Goal: Information Seeking & Learning: Find specific fact

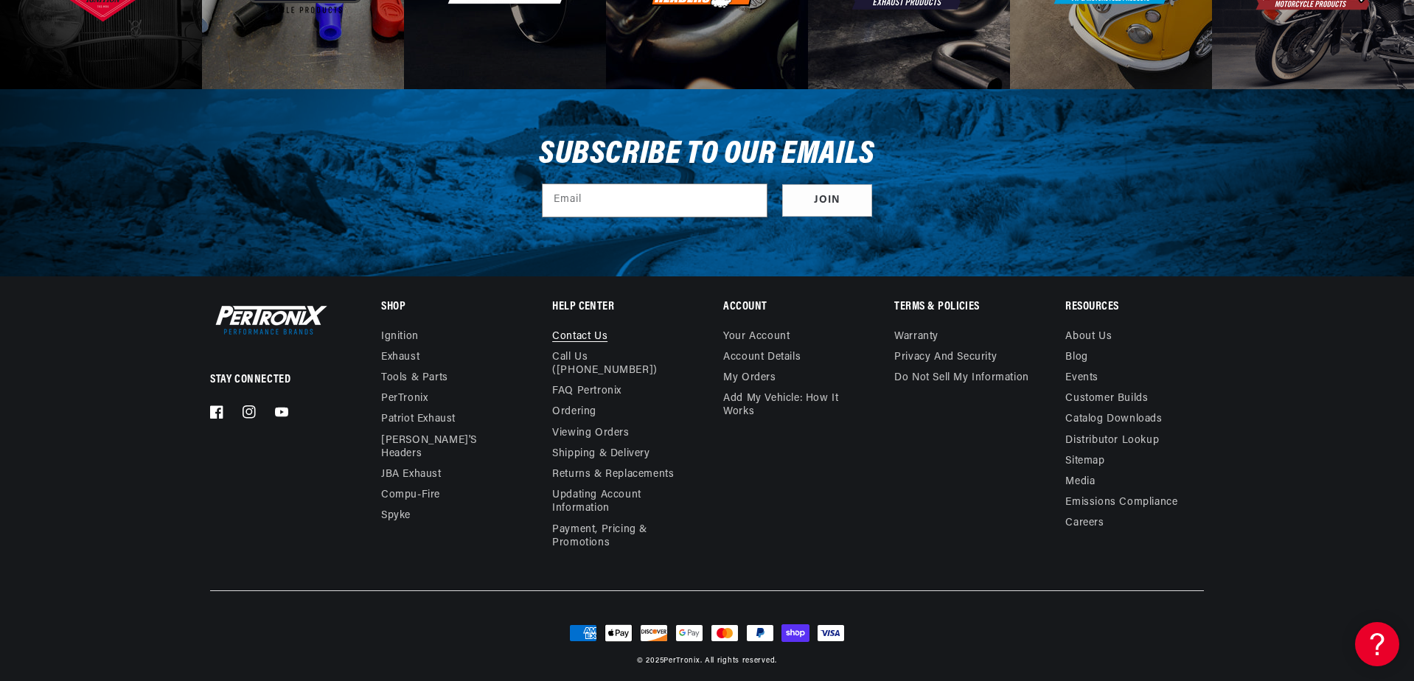
click at [581, 331] on link "Contact us" at bounding box center [579, 338] width 55 height 17
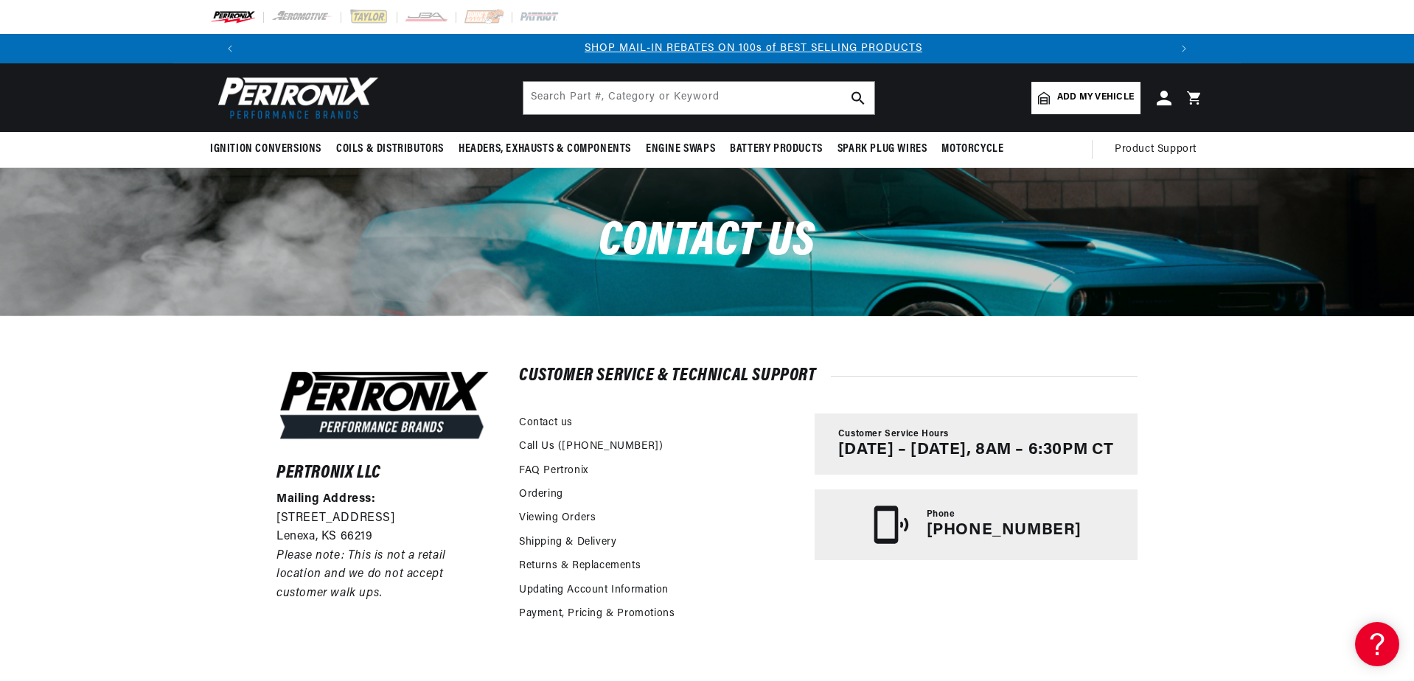
scroll to position [0, 920]
click at [546, 465] on link "FAQ Pertronix" at bounding box center [553, 471] width 69 height 16
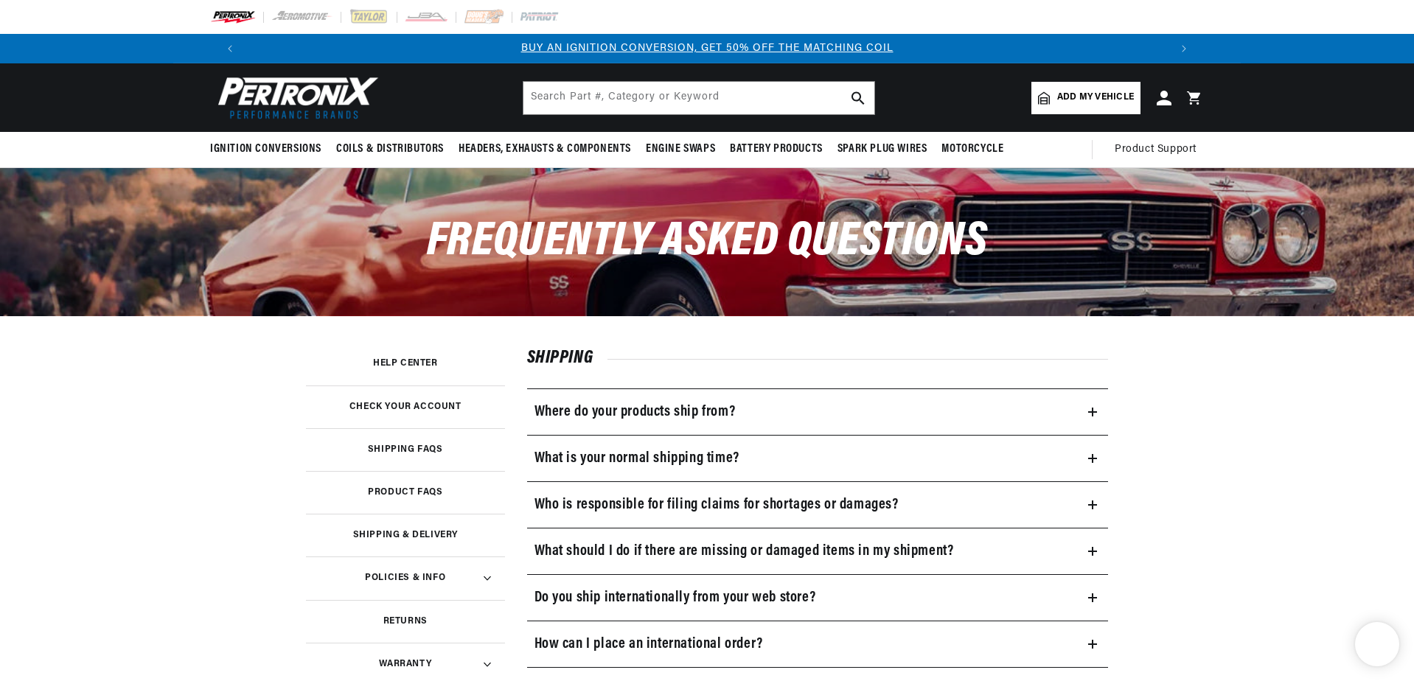
click at [556, 407] on h3 "Where do your products ship from?" at bounding box center [635, 412] width 201 height 24
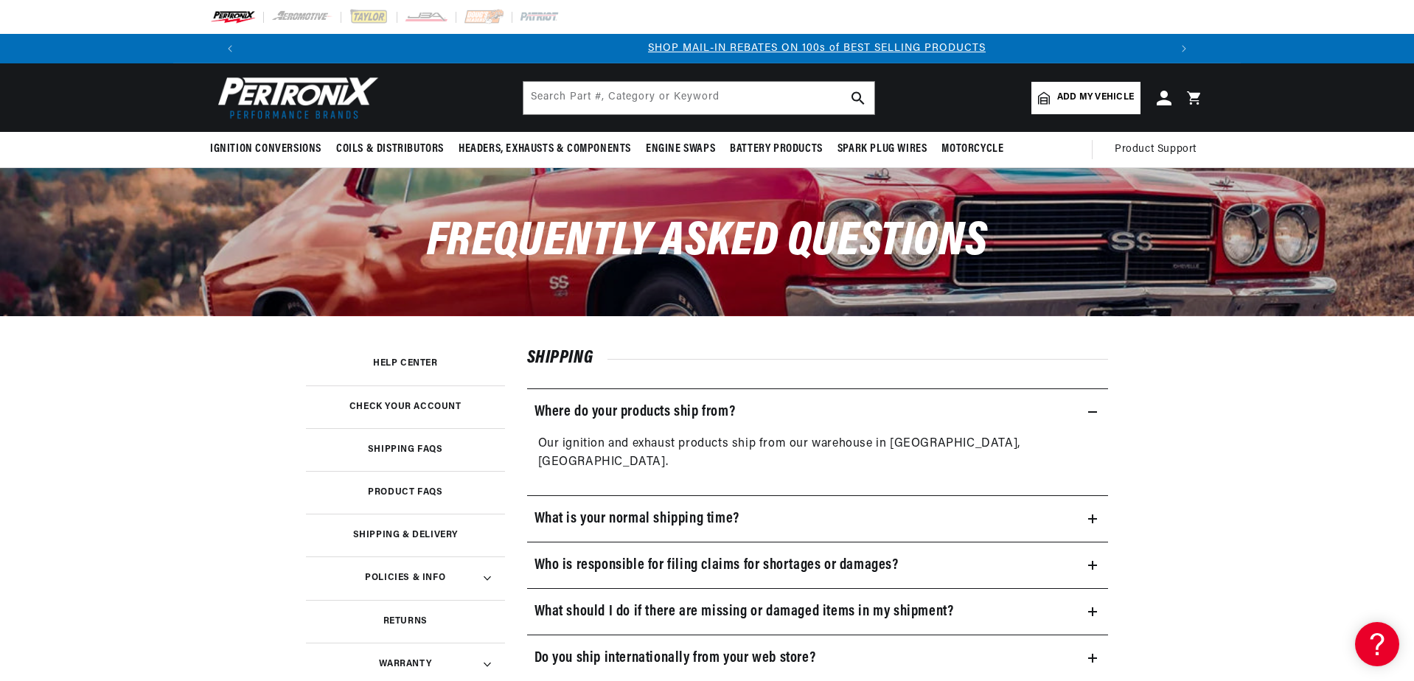
scroll to position [0, 920]
click at [583, 507] on h3 "What is your normal shipping time?" at bounding box center [637, 519] width 205 height 24
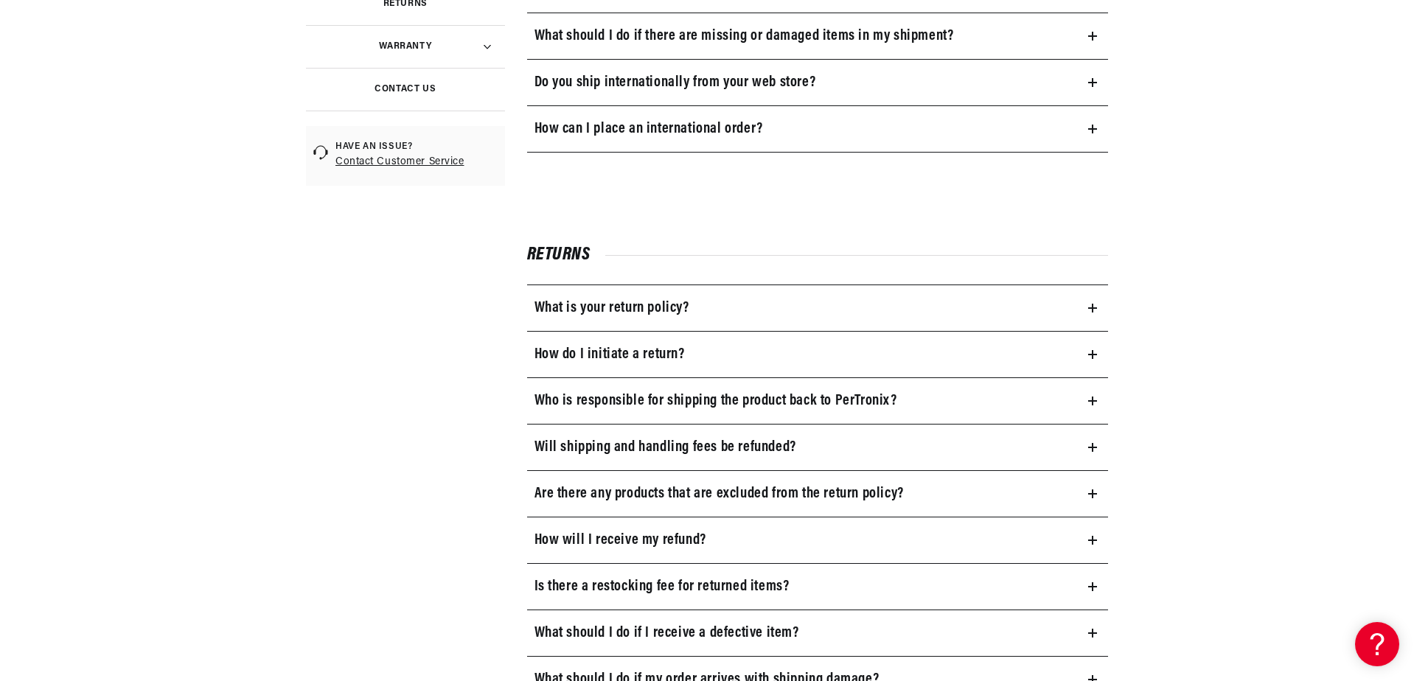
scroll to position [737, 0]
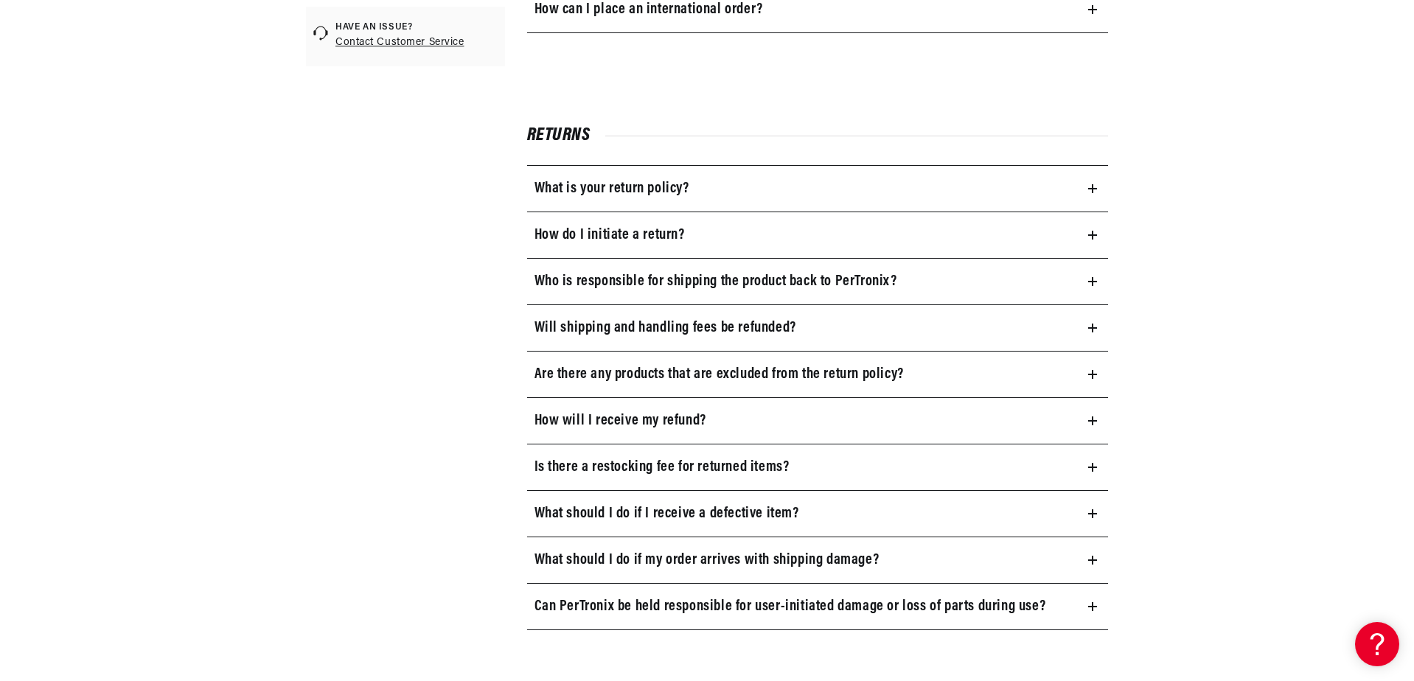
click at [608, 467] on h3 "Is there a restocking fee for returned items?" at bounding box center [662, 468] width 255 height 24
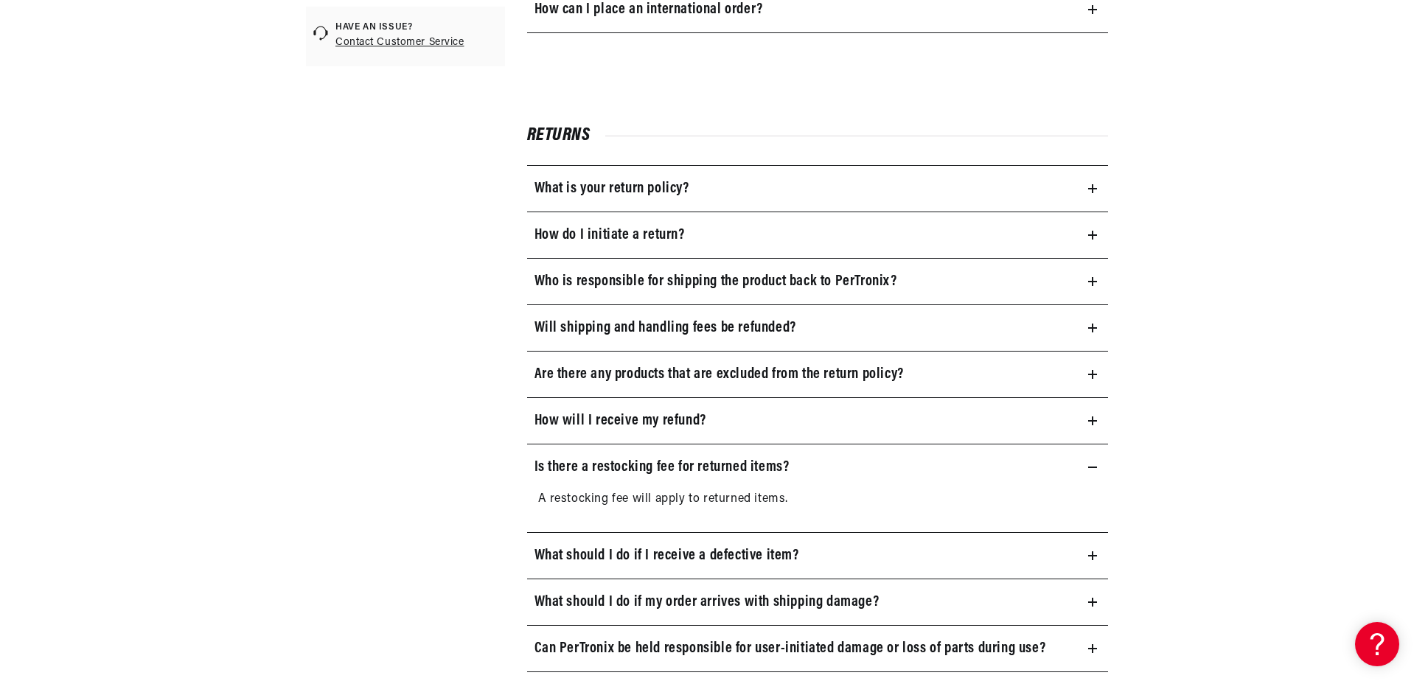
scroll to position [0, 920]
click at [579, 601] on h3 "What should I do if my order arrives with shipping damage?" at bounding box center [707, 603] width 345 height 24
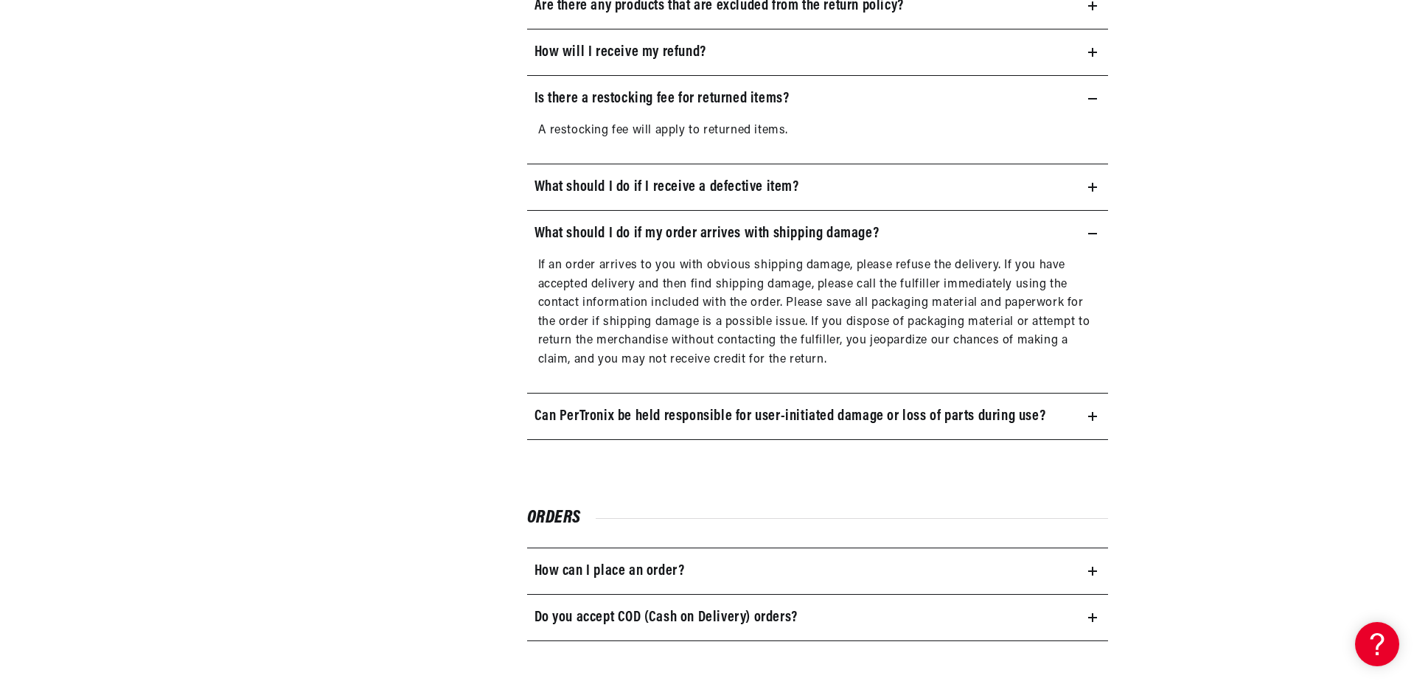
scroll to position [0, 0]
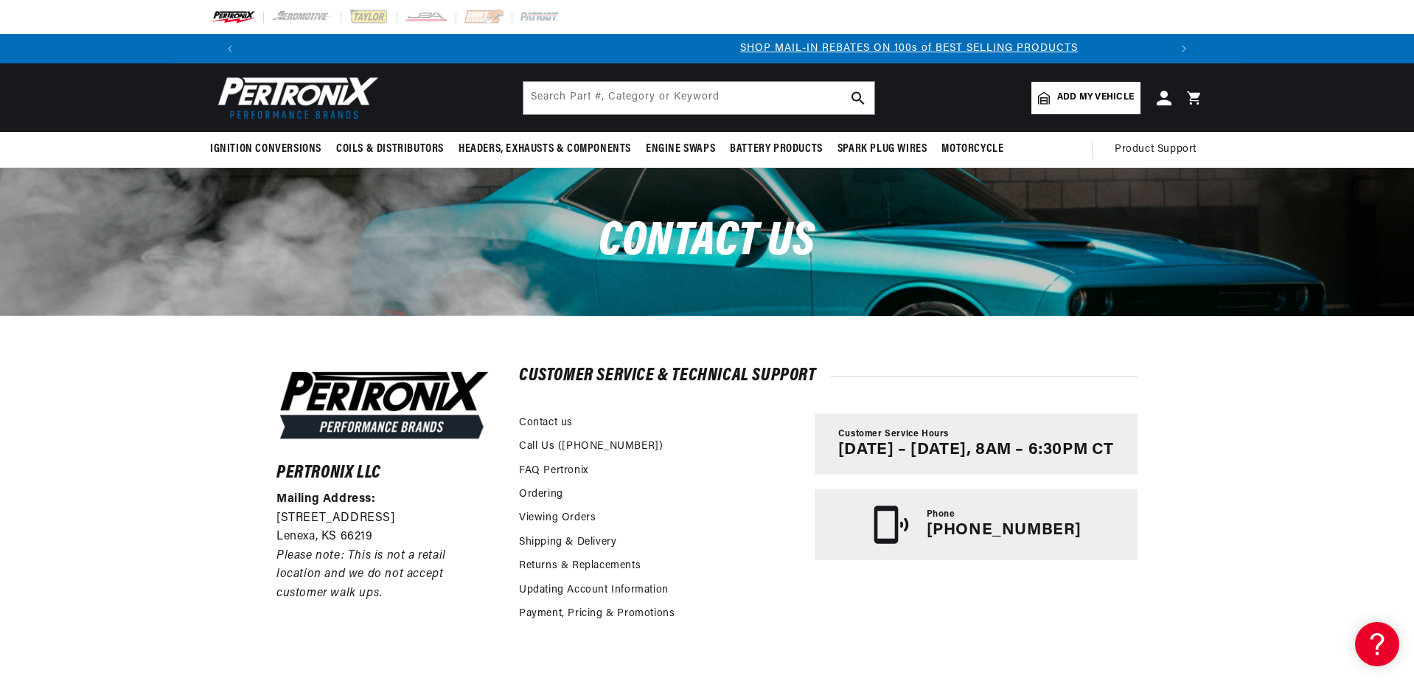
scroll to position [0, 920]
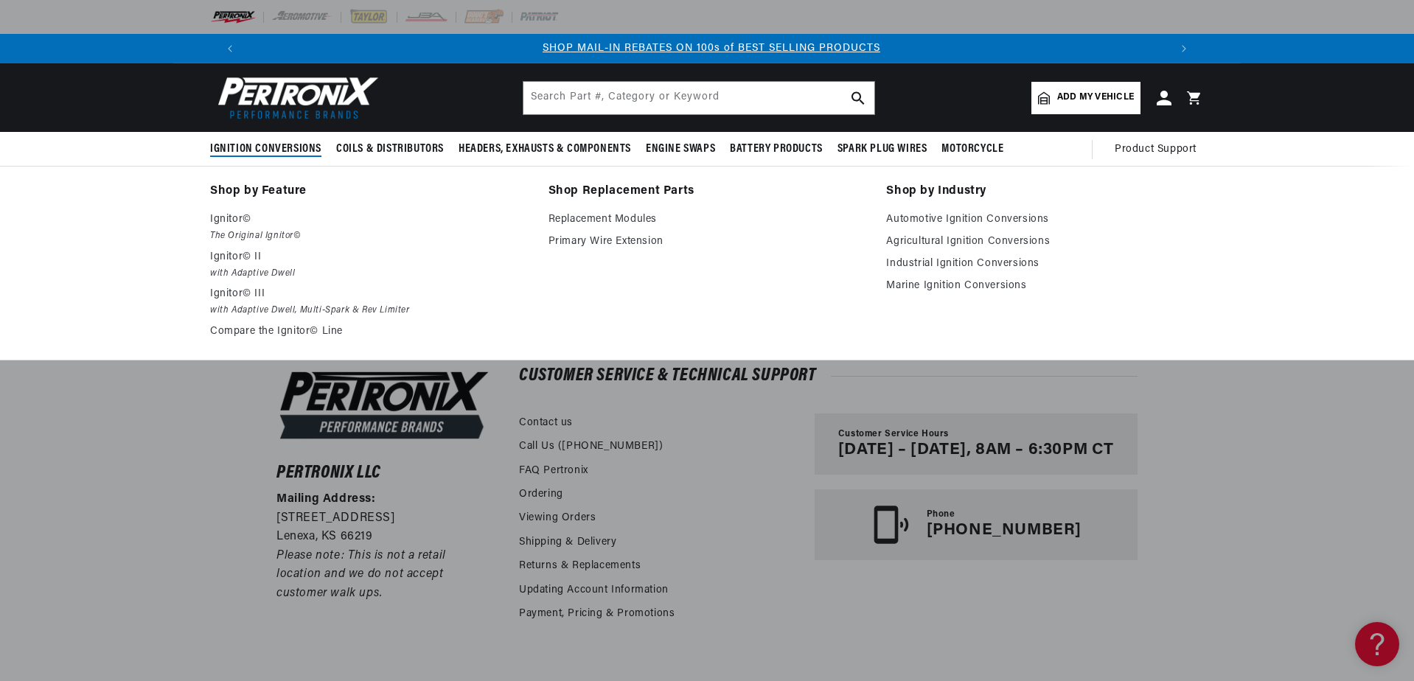
click at [277, 147] on span "Ignition Conversions" at bounding box center [265, 149] width 111 height 15
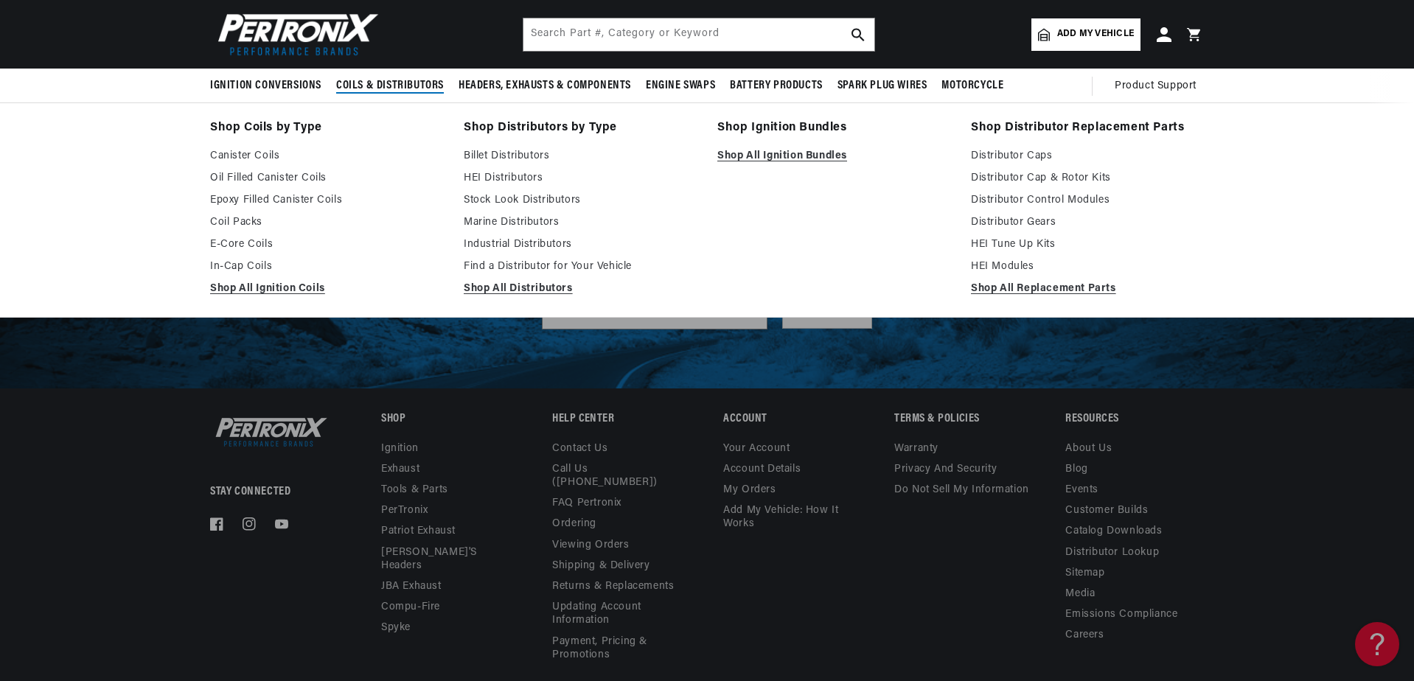
scroll to position [0, 920]
click at [535, 220] on link "Marine Distributors" at bounding box center [580, 223] width 233 height 18
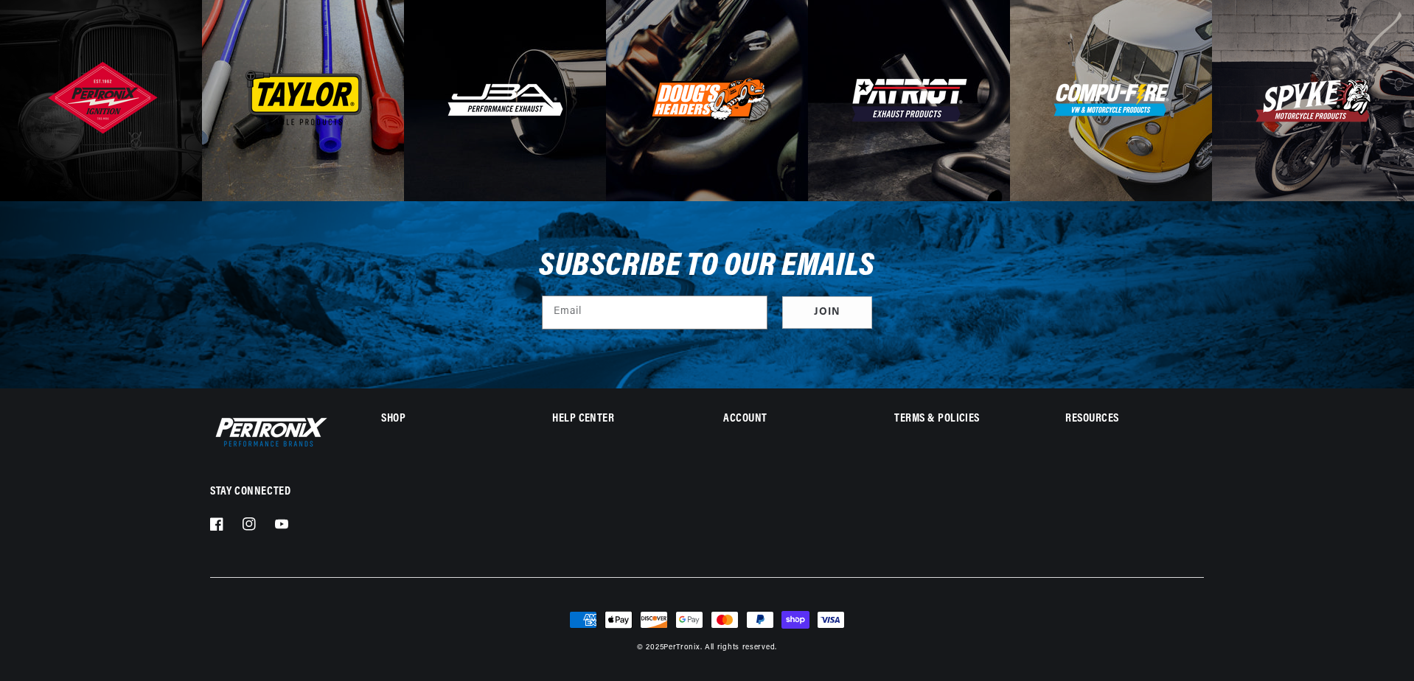
scroll to position [0, 920]
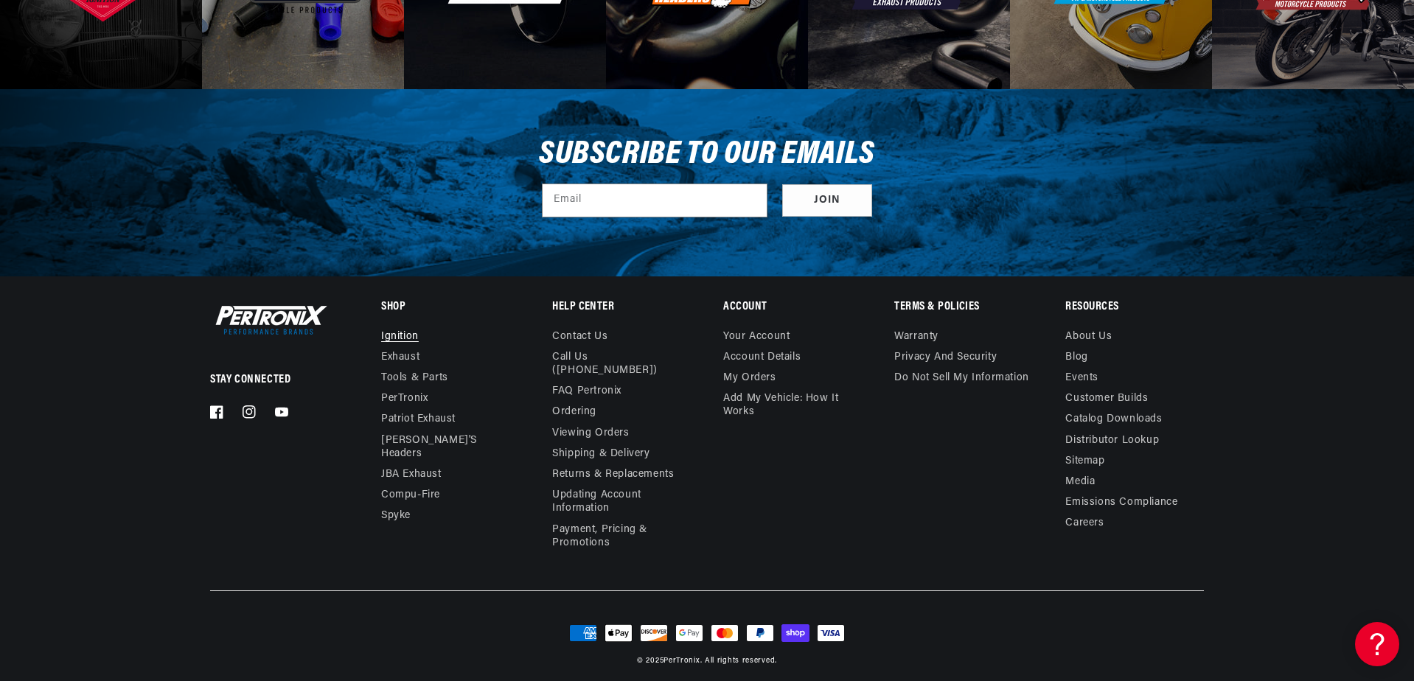
scroll to position [0, 920]
click at [407, 396] on link "PerTronix" at bounding box center [404, 399] width 46 height 21
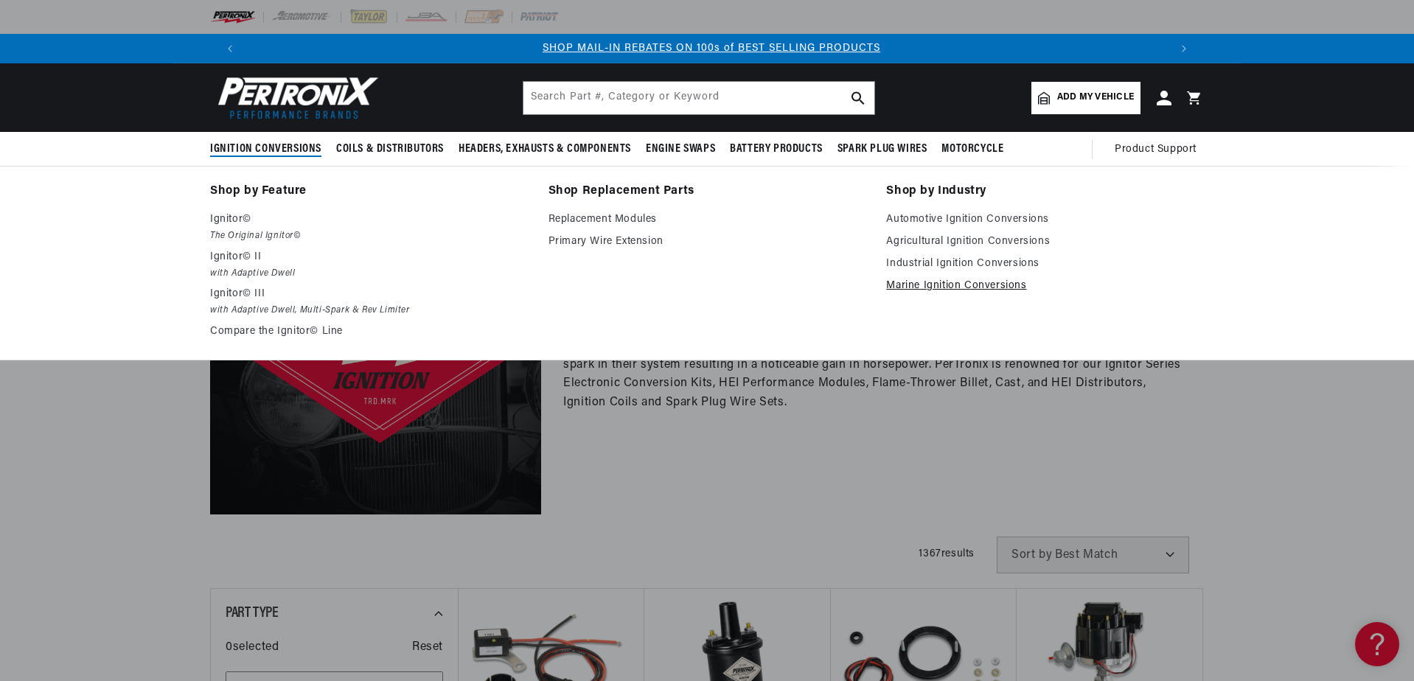
scroll to position [0, 1841]
click at [941, 284] on link "Marine Ignition Conversions" at bounding box center [1045, 286] width 318 height 18
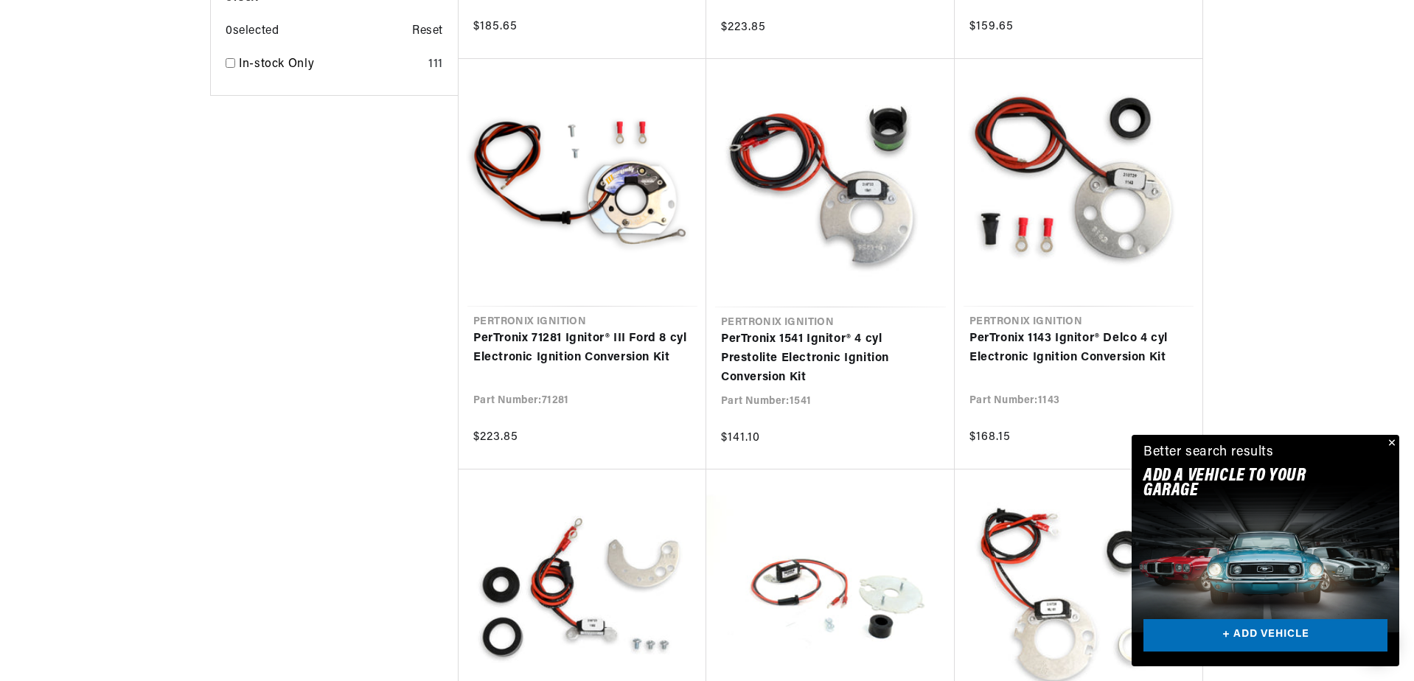
scroll to position [1254, 0]
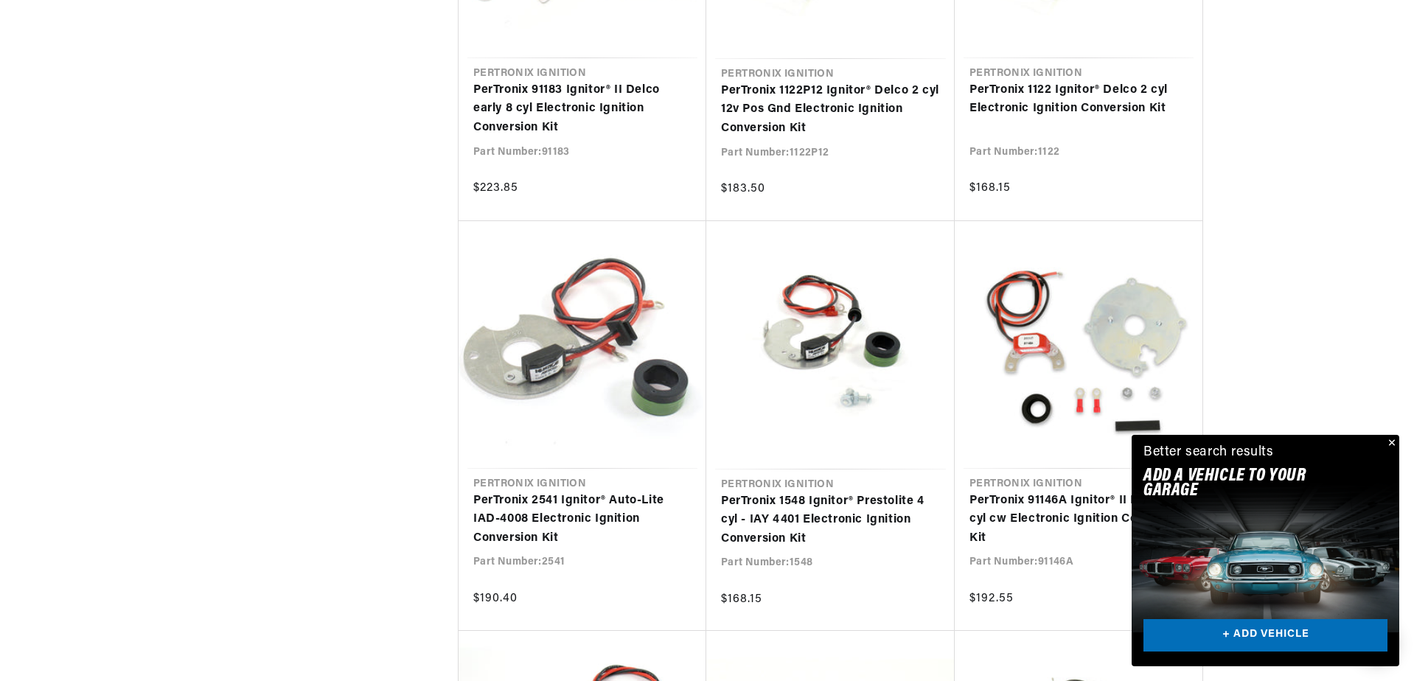
scroll to position [0, 920]
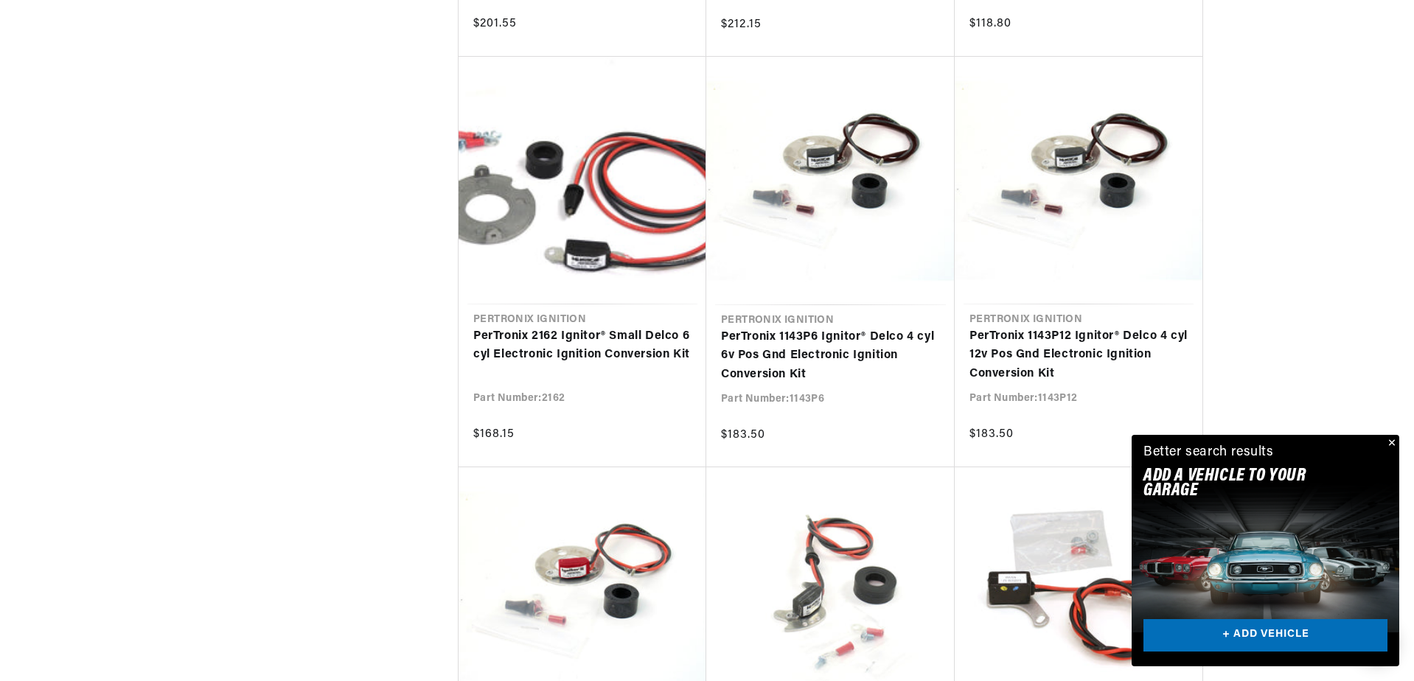
scroll to position [6194, 0]
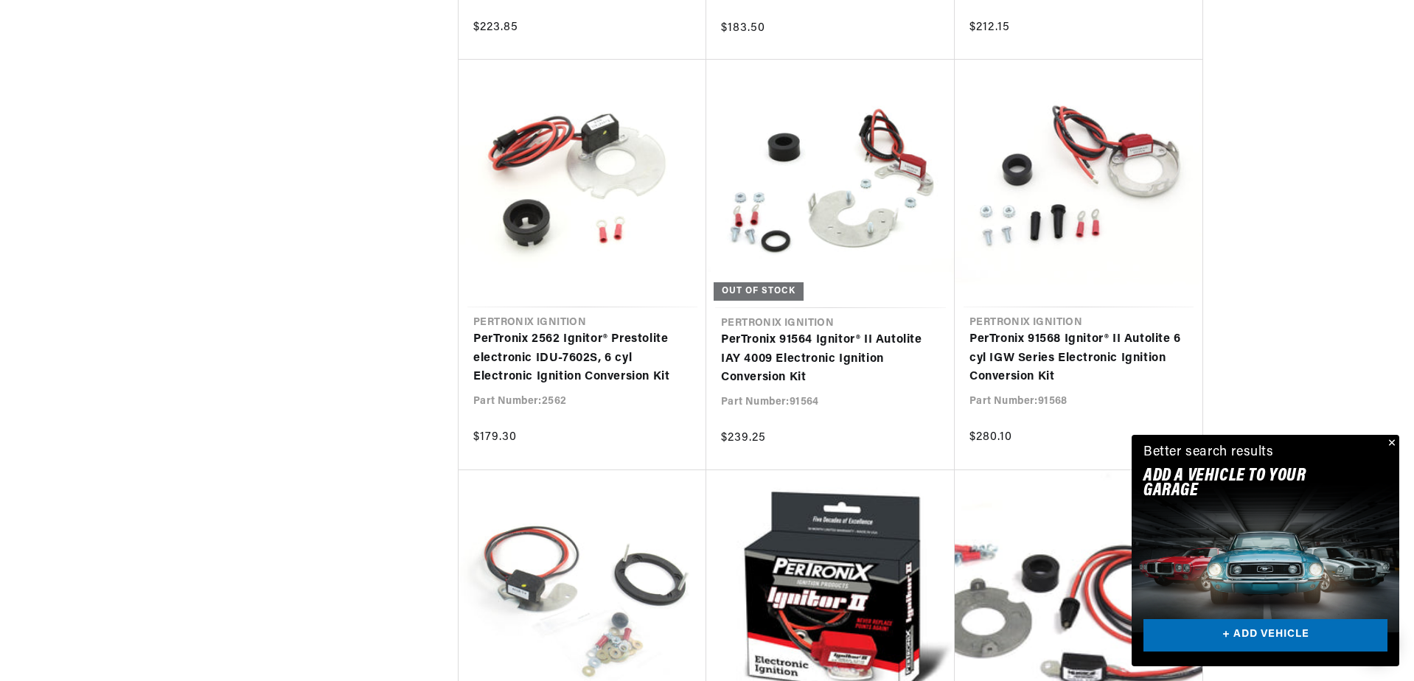
scroll to position [7890, 0]
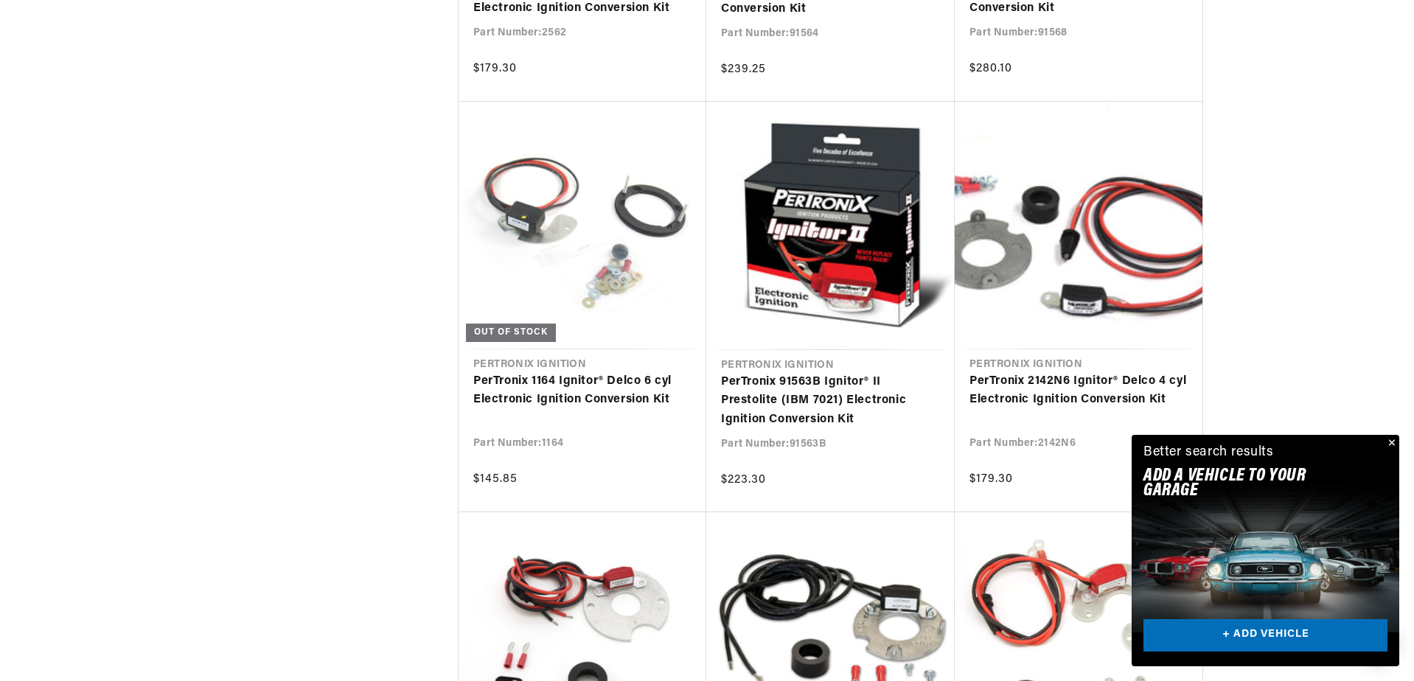
scroll to position [0, 32]
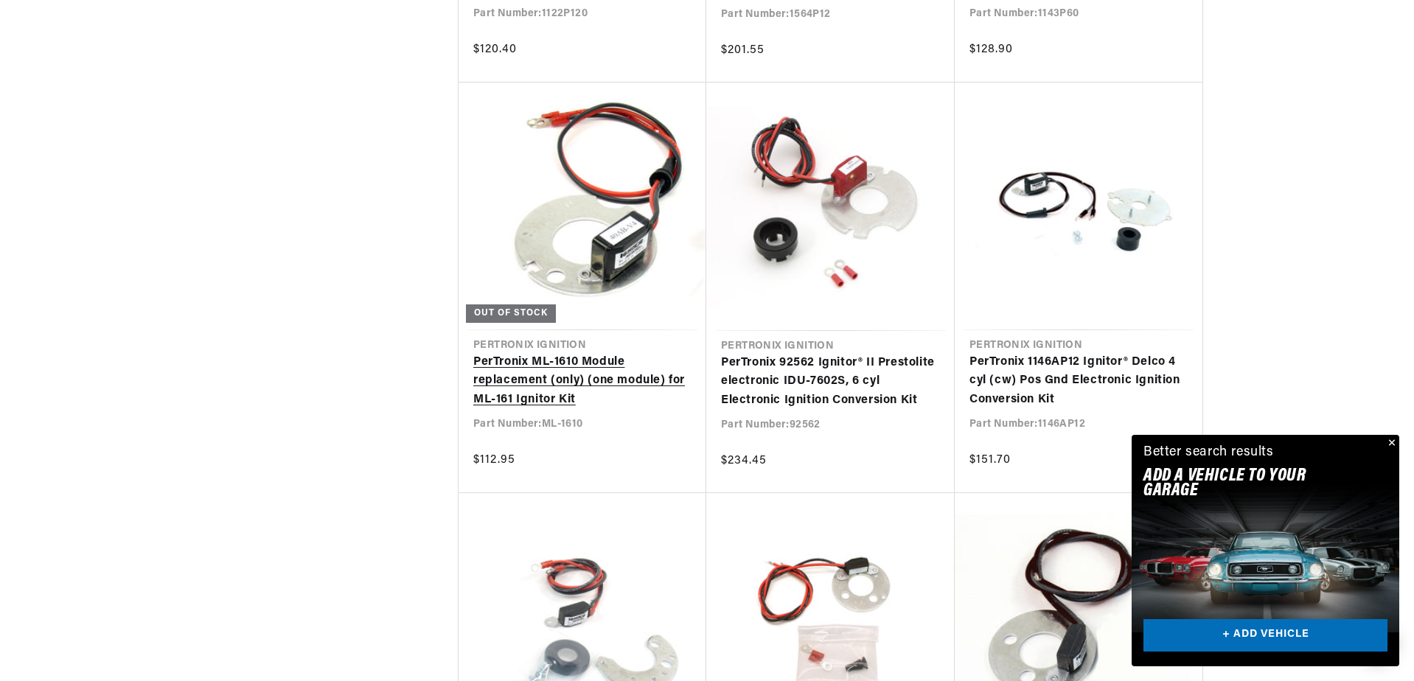
scroll to position [15853, 0]
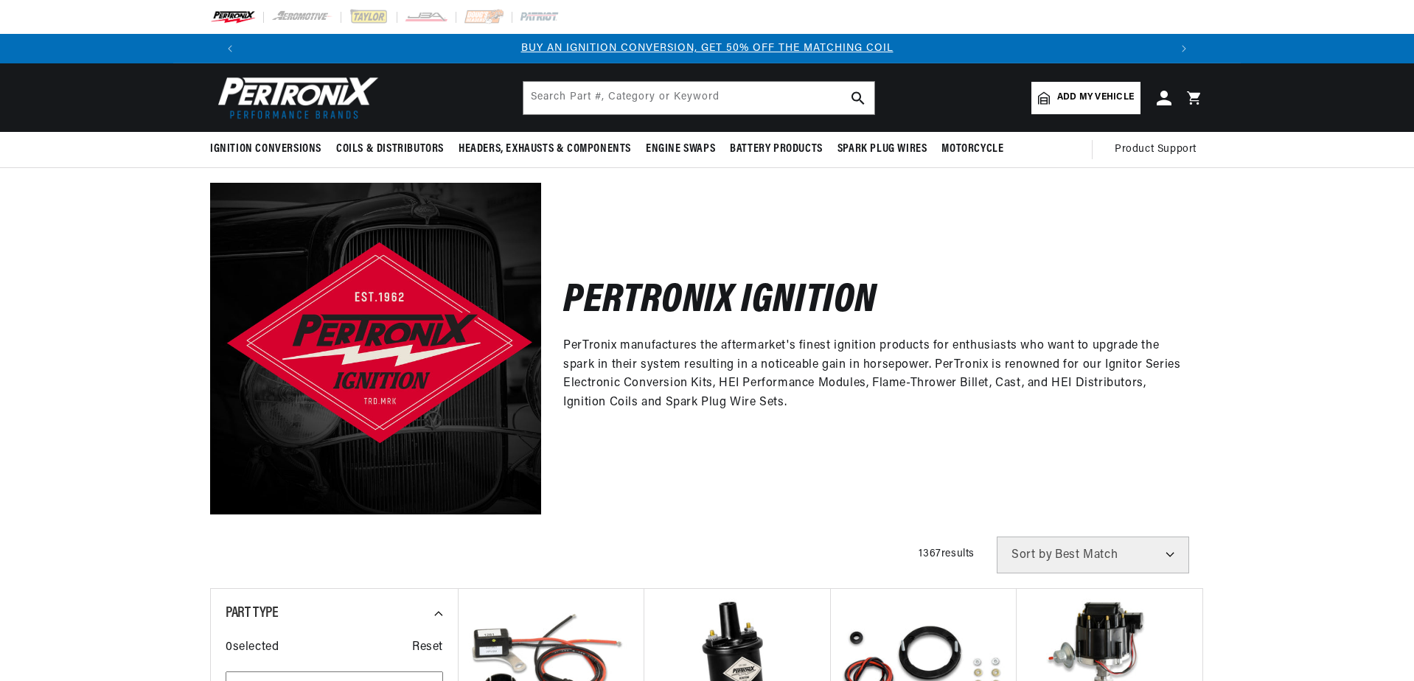
scroll to position [221, 0]
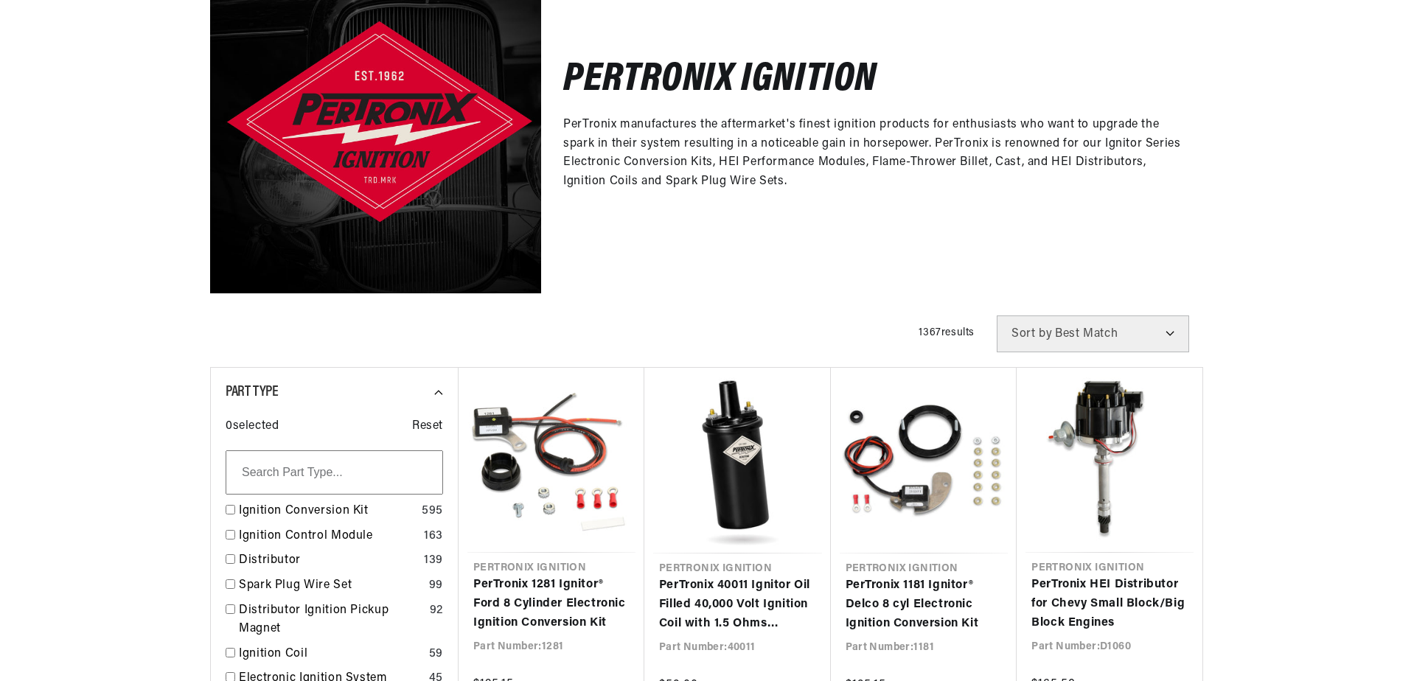
click at [1169, 333] on select "Best Match Featured Name, A-Z Name, Z-A Price, Low to High Price, High to Low" at bounding box center [1093, 334] width 192 height 37
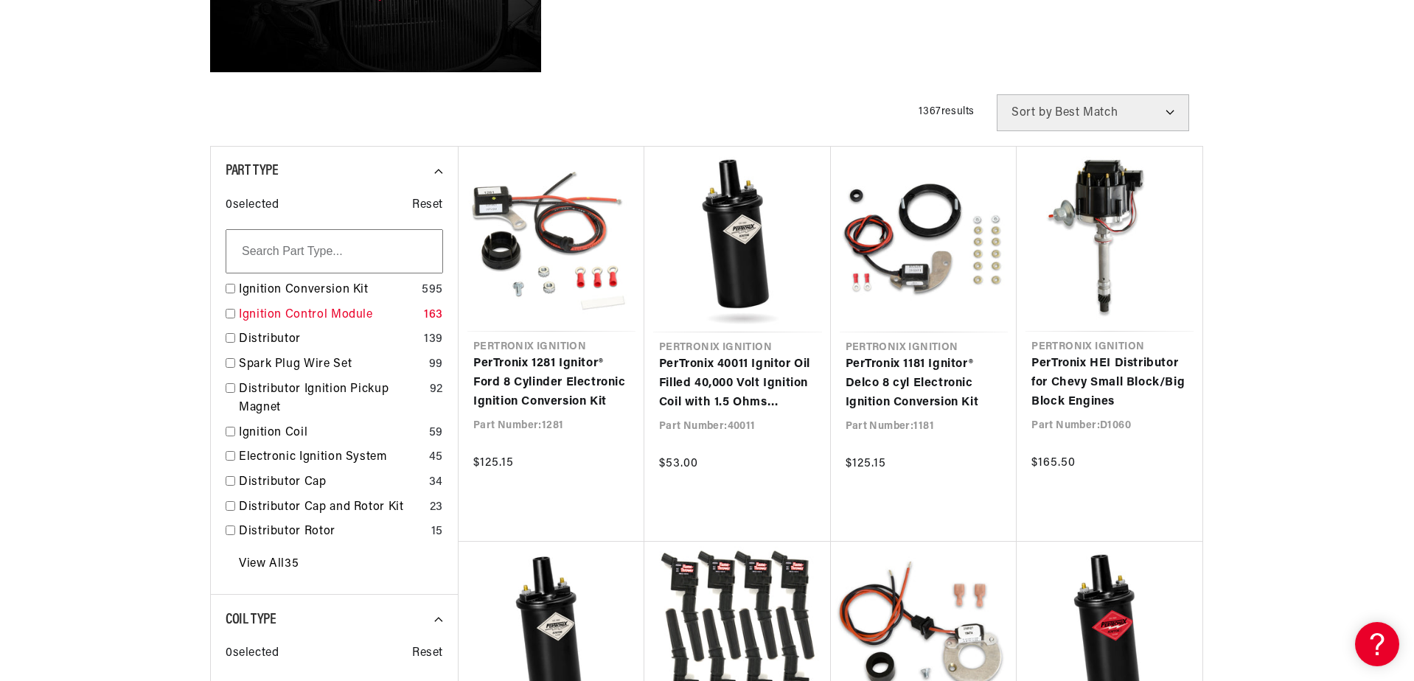
scroll to position [0, 1841]
click at [259, 560] on link "View All 35" at bounding box center [269, 564] width 60 height 19
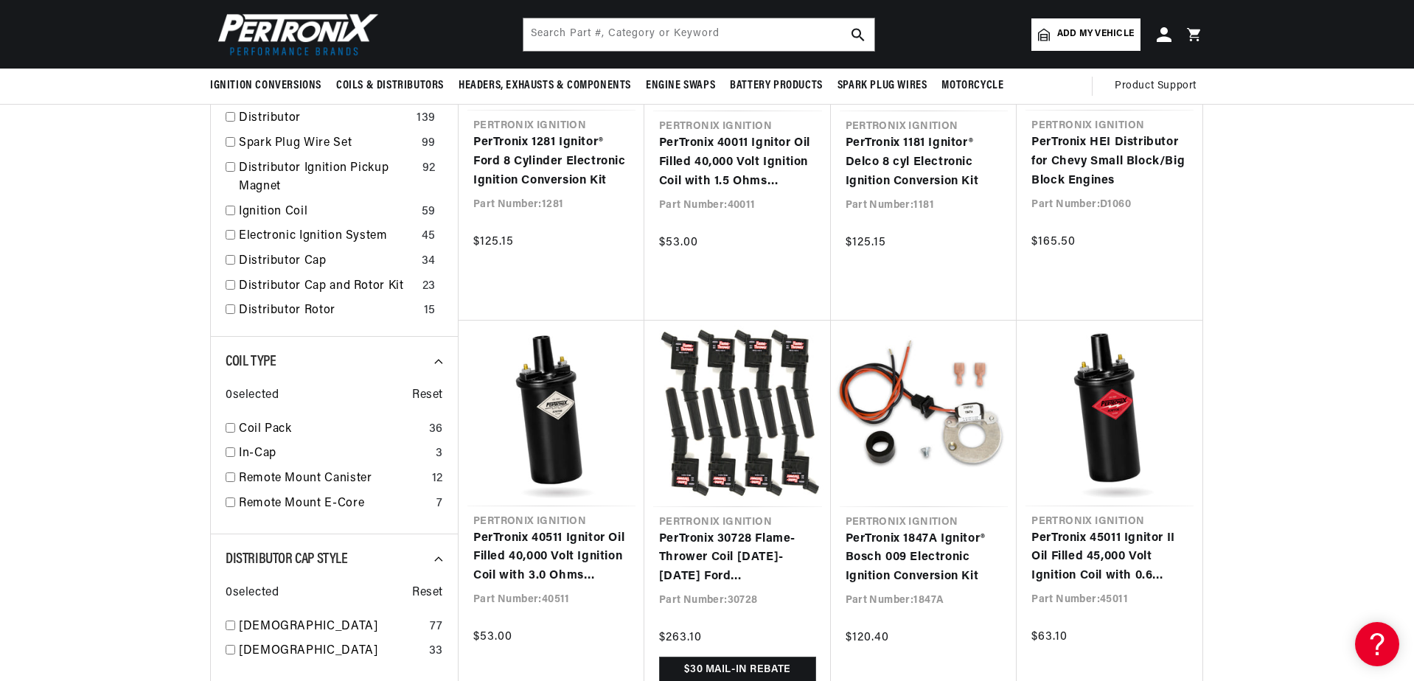
scroll to position [590, 0]
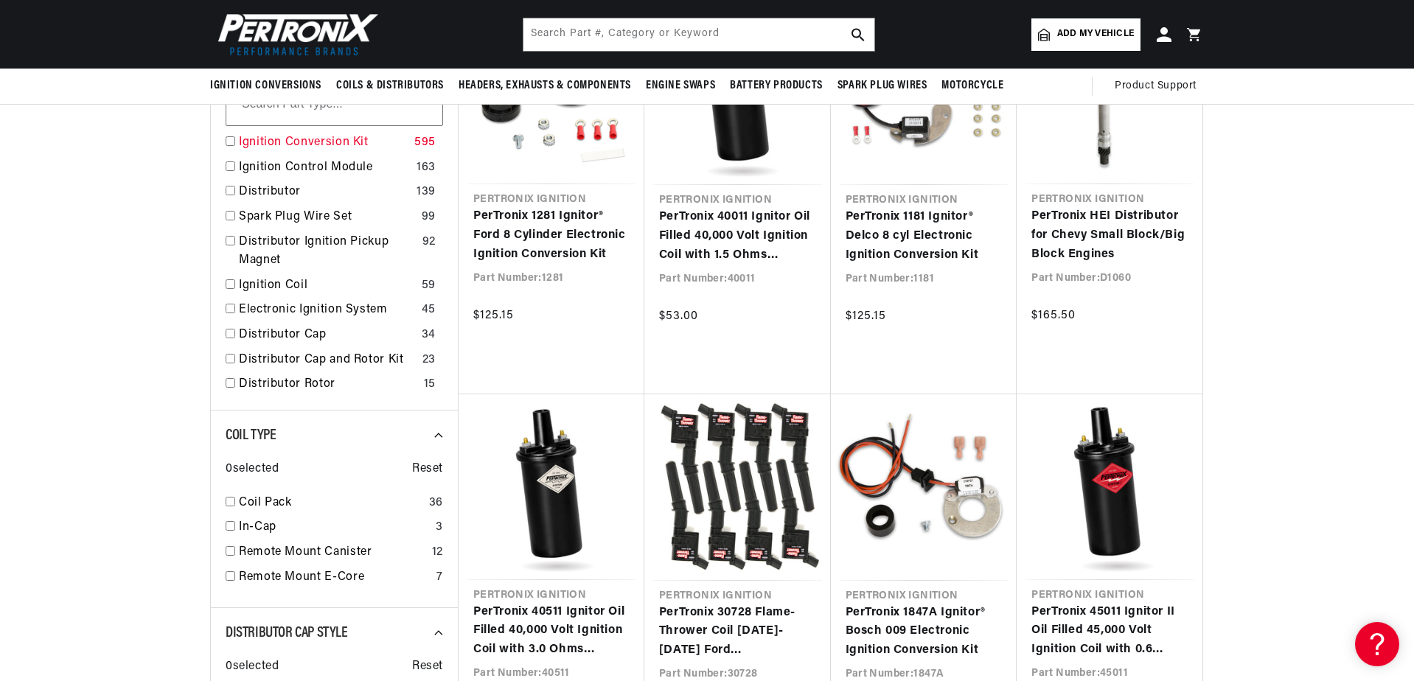
click at [314, 139] on link "Ignition Conversion Kit" at bounding box center [324, 142] width 170 height 19
checkbox input "true"
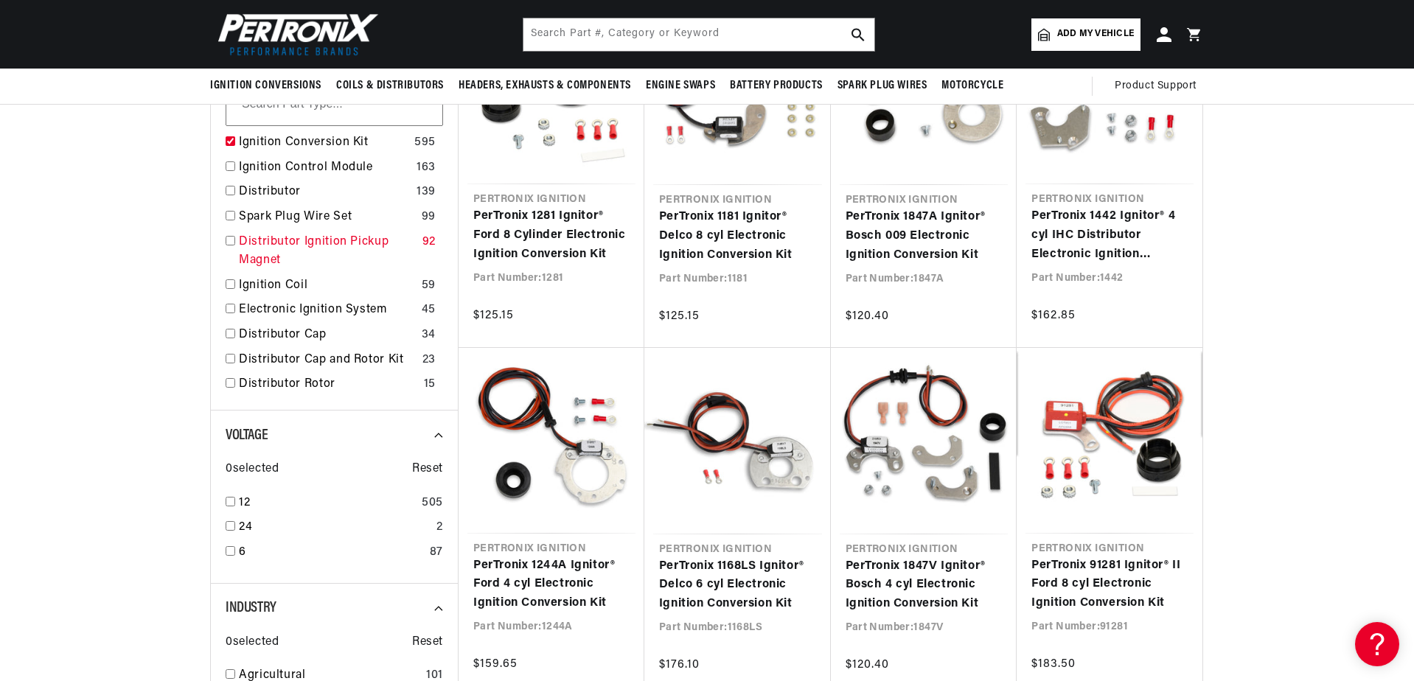
scroll to position [442, 0]
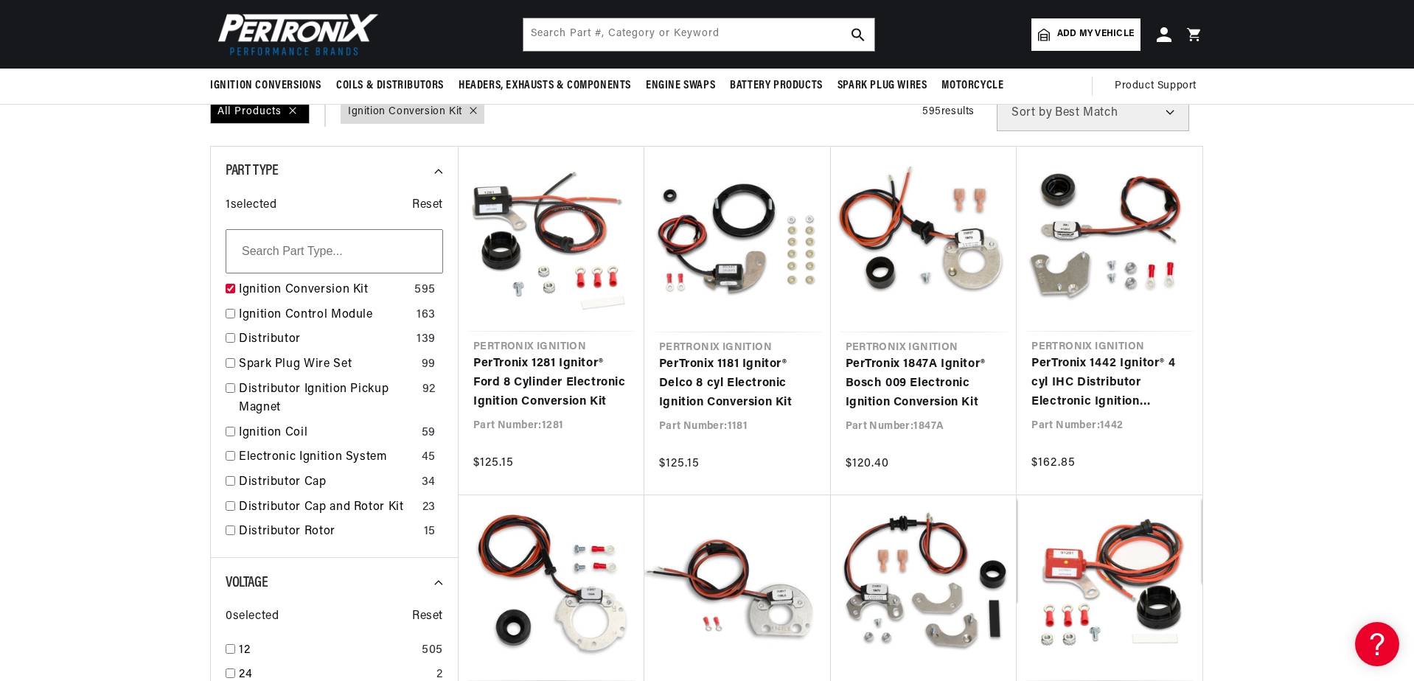
click at [250, 251] on input "text" at bounding box center [335, 251] width 218 height 44
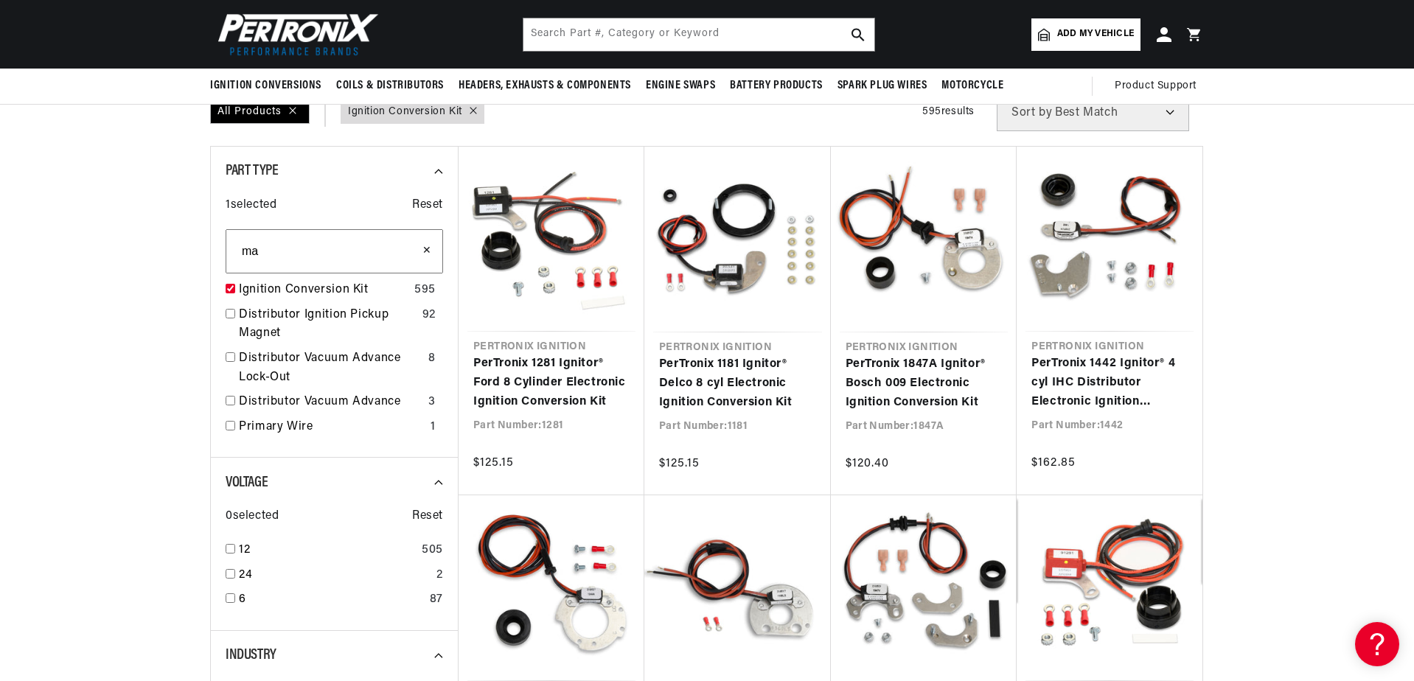
scroll to position [0, 1841]
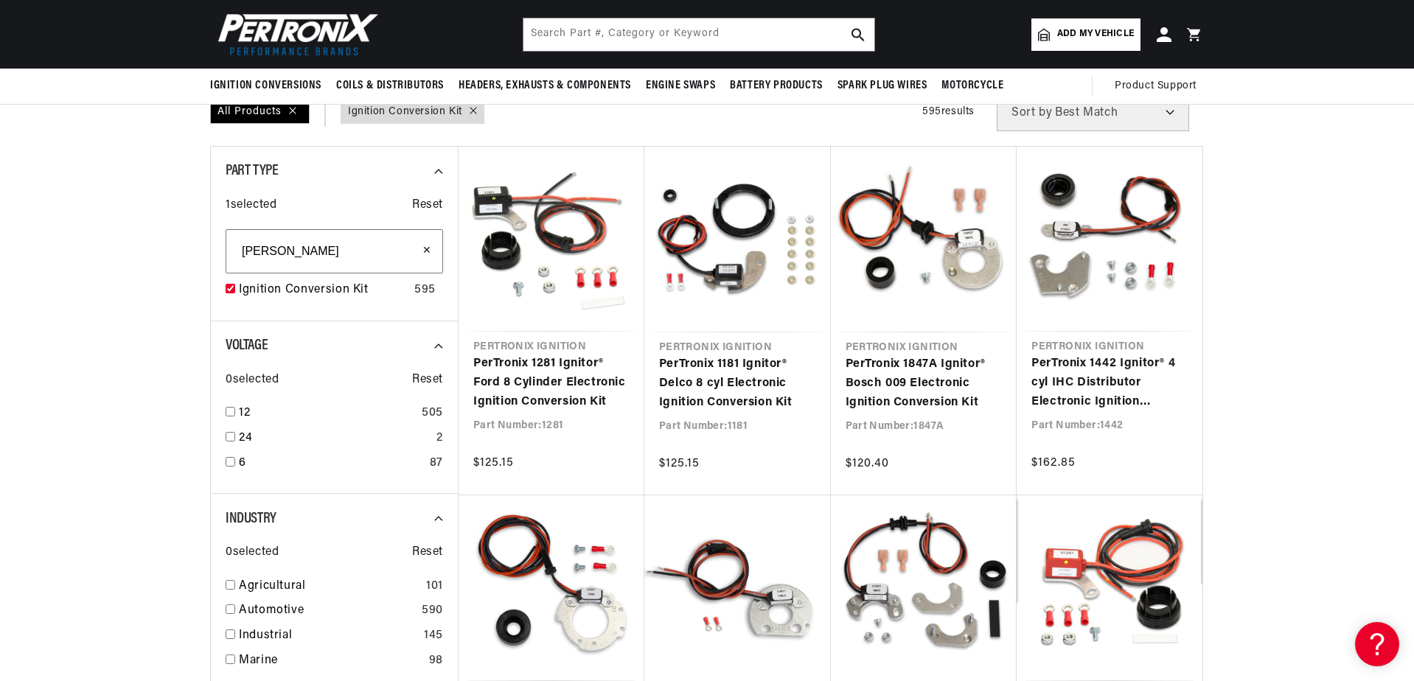
type input "mallory"
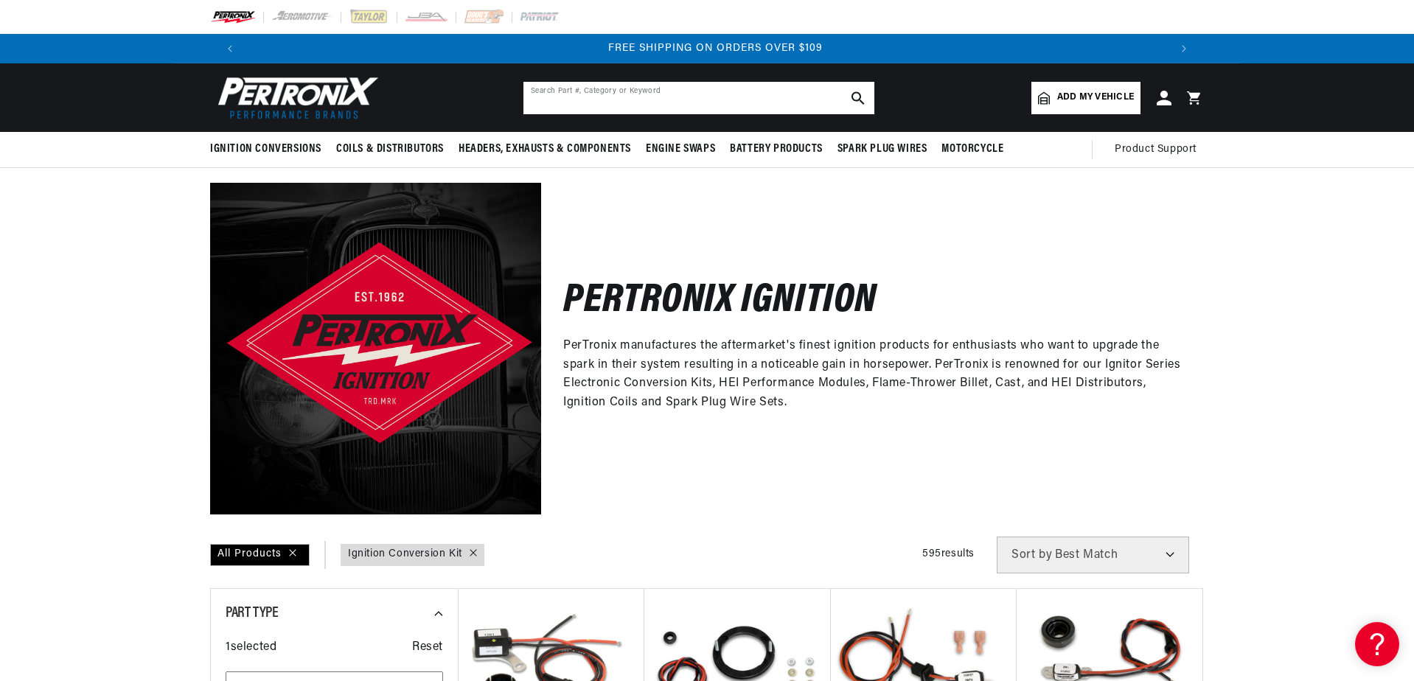
click at [540, 96] on input "text" at bounding box center [699, 98] width 351 height 32
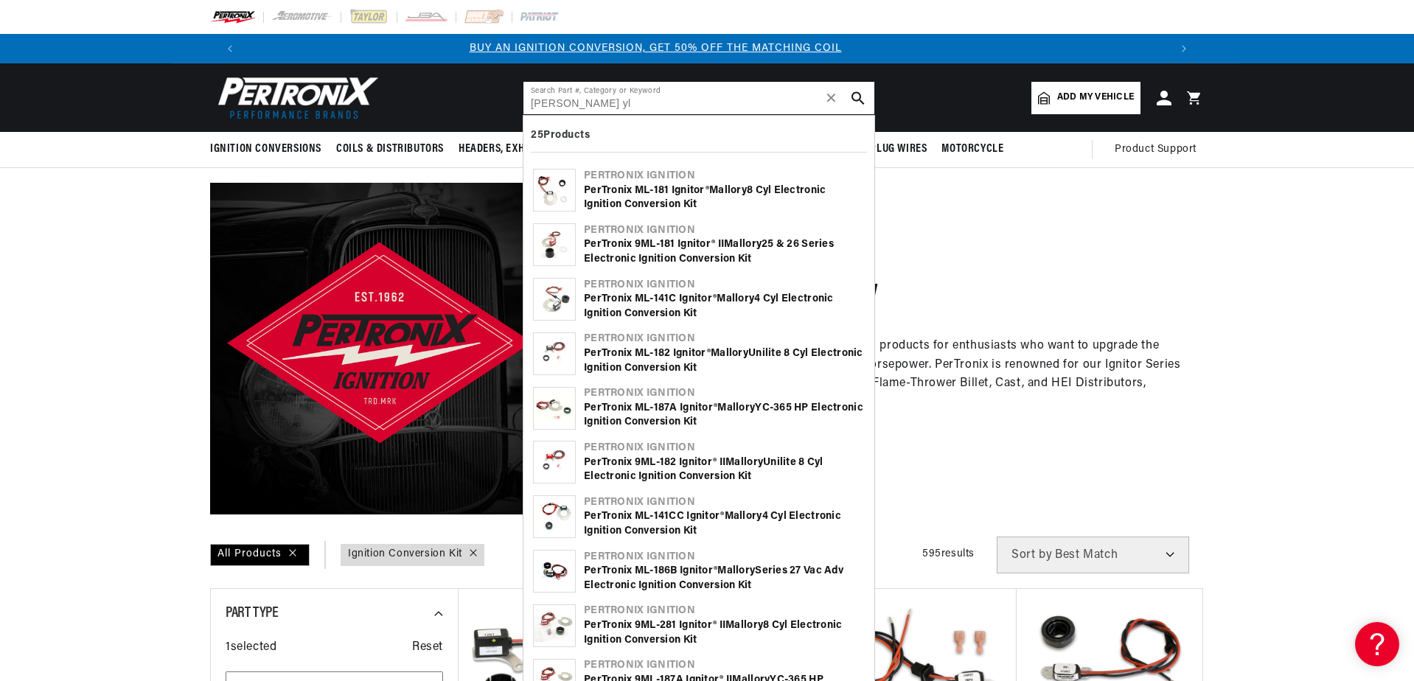
scroll to position [0, 0]
type input "mallory yl"
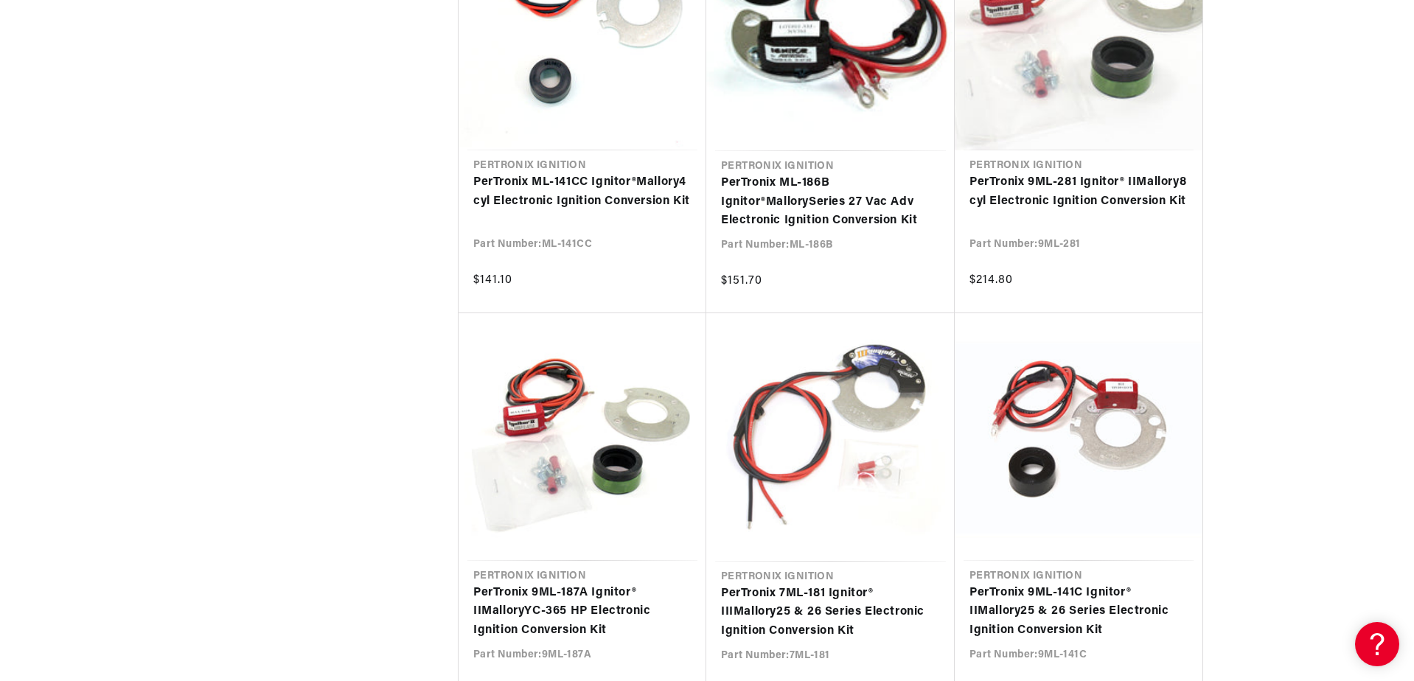
scroll to position [0, 1841]
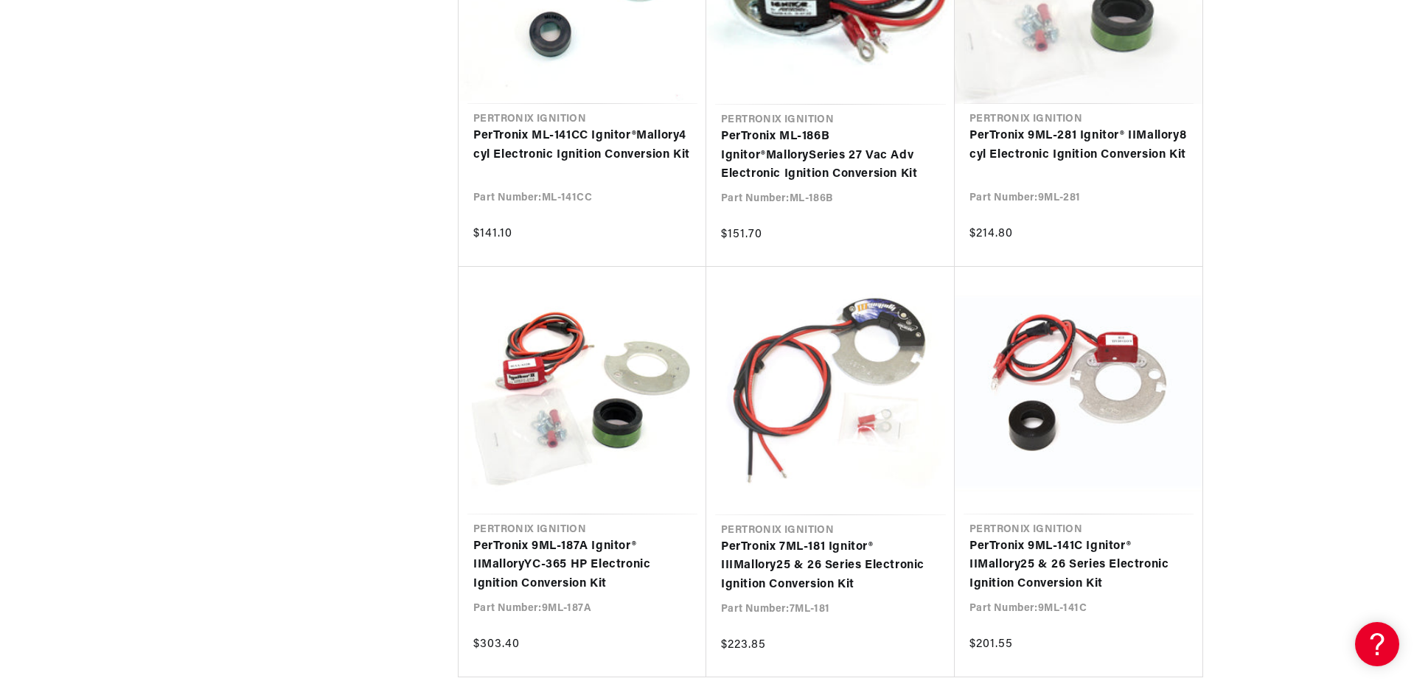
scroll to position [1475, 0]
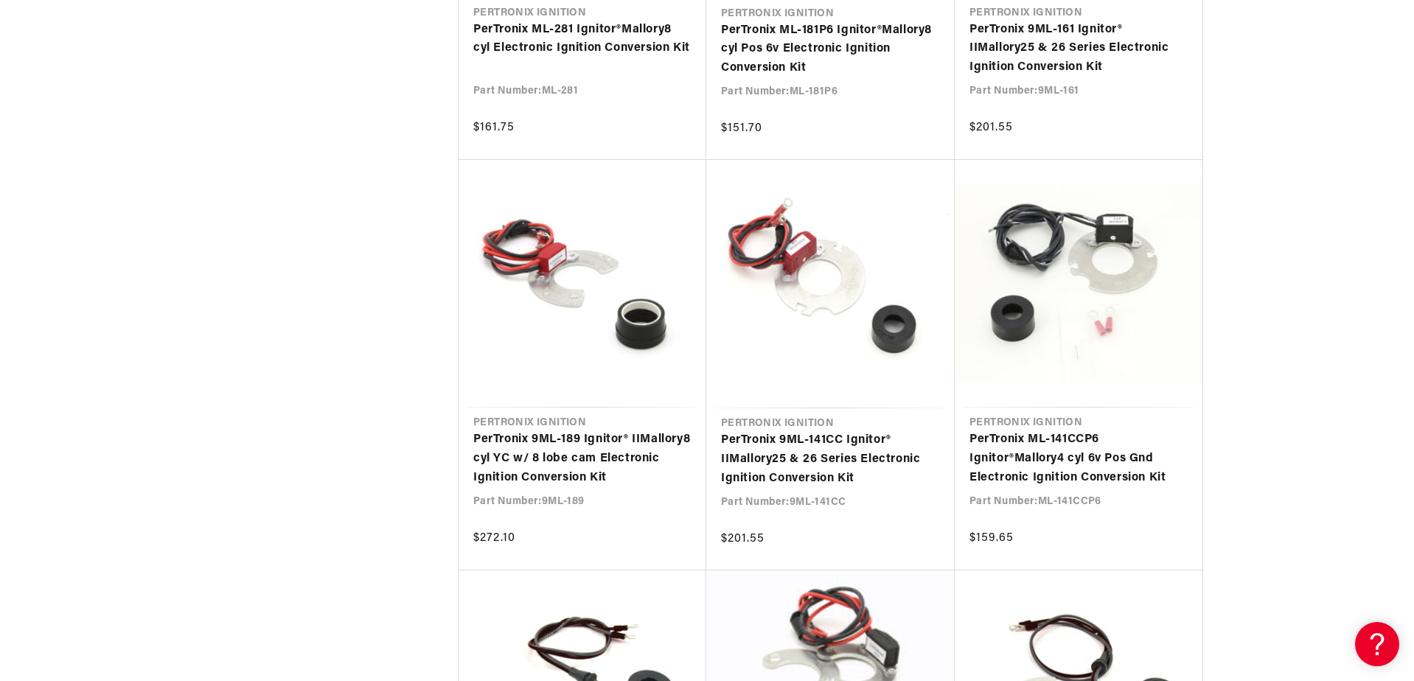
scroll to position [0, 920]
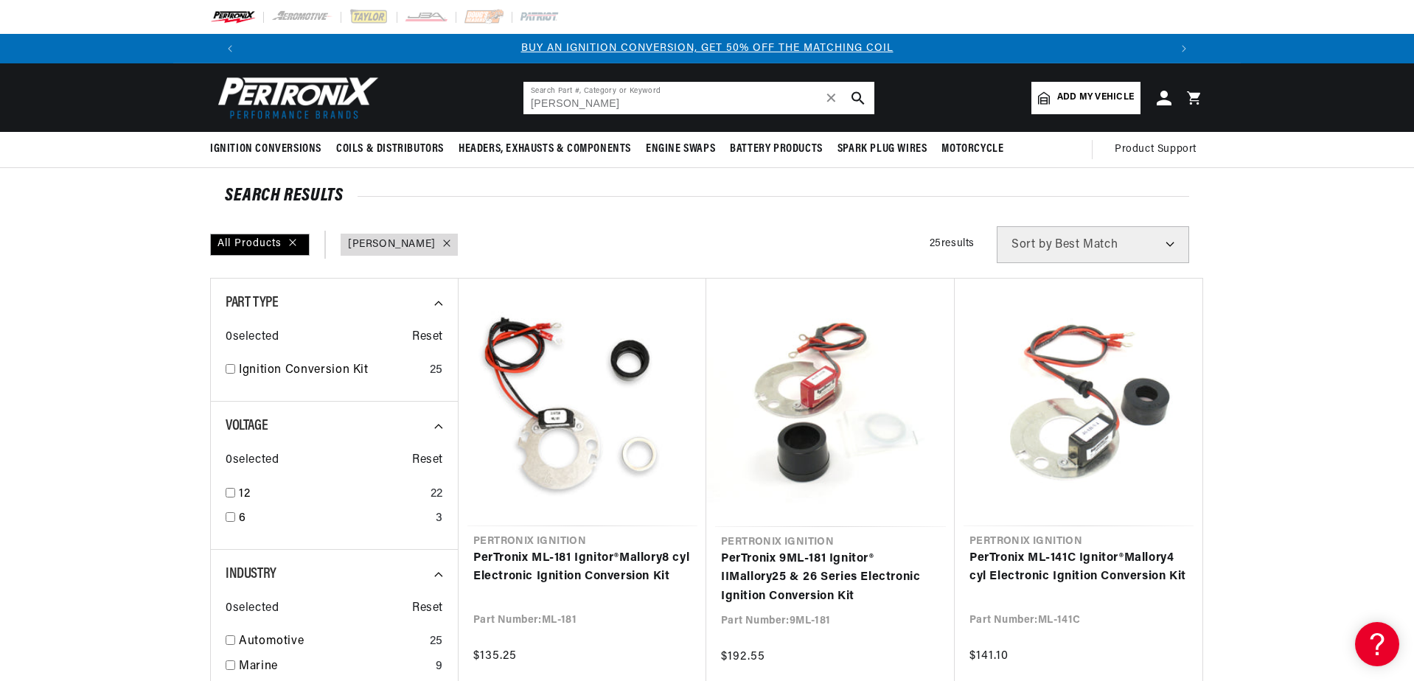
click at [574, 102] on input "mallory" at bounding box center [699, 98] width 351 height 32
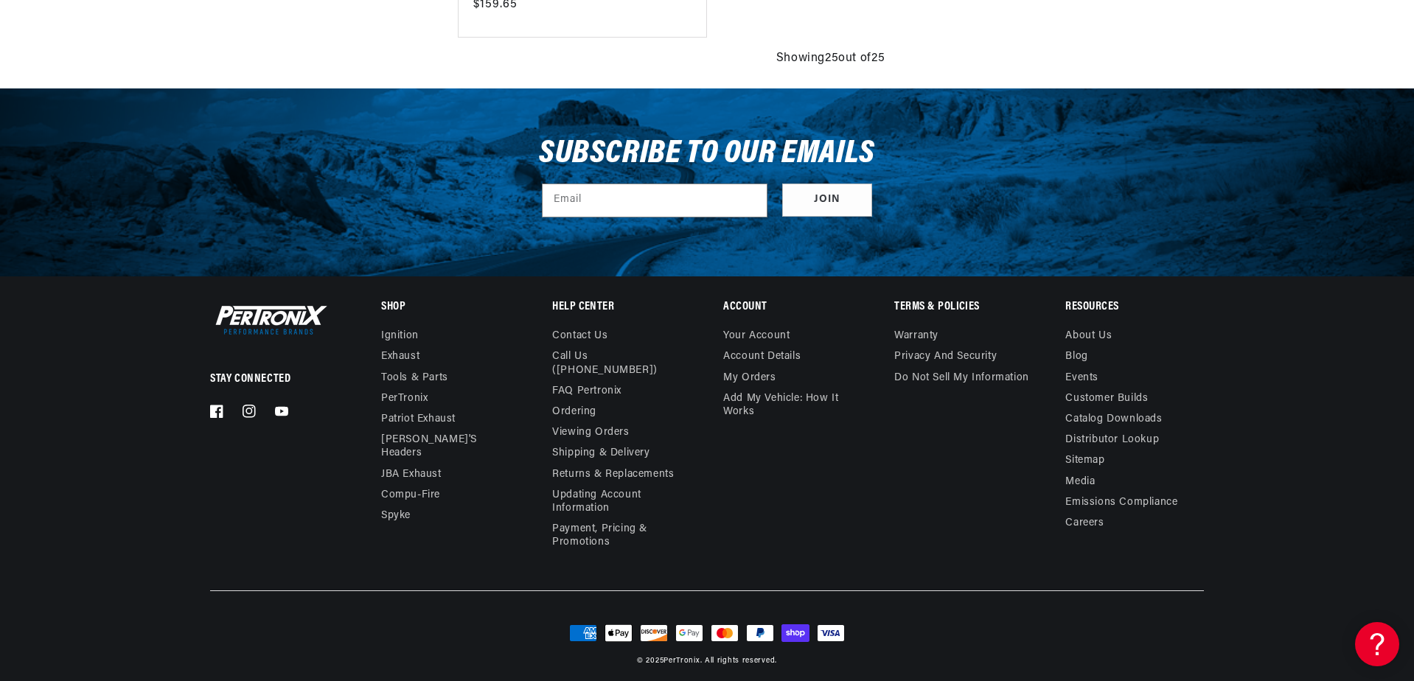
scroll to position [0, 1841]
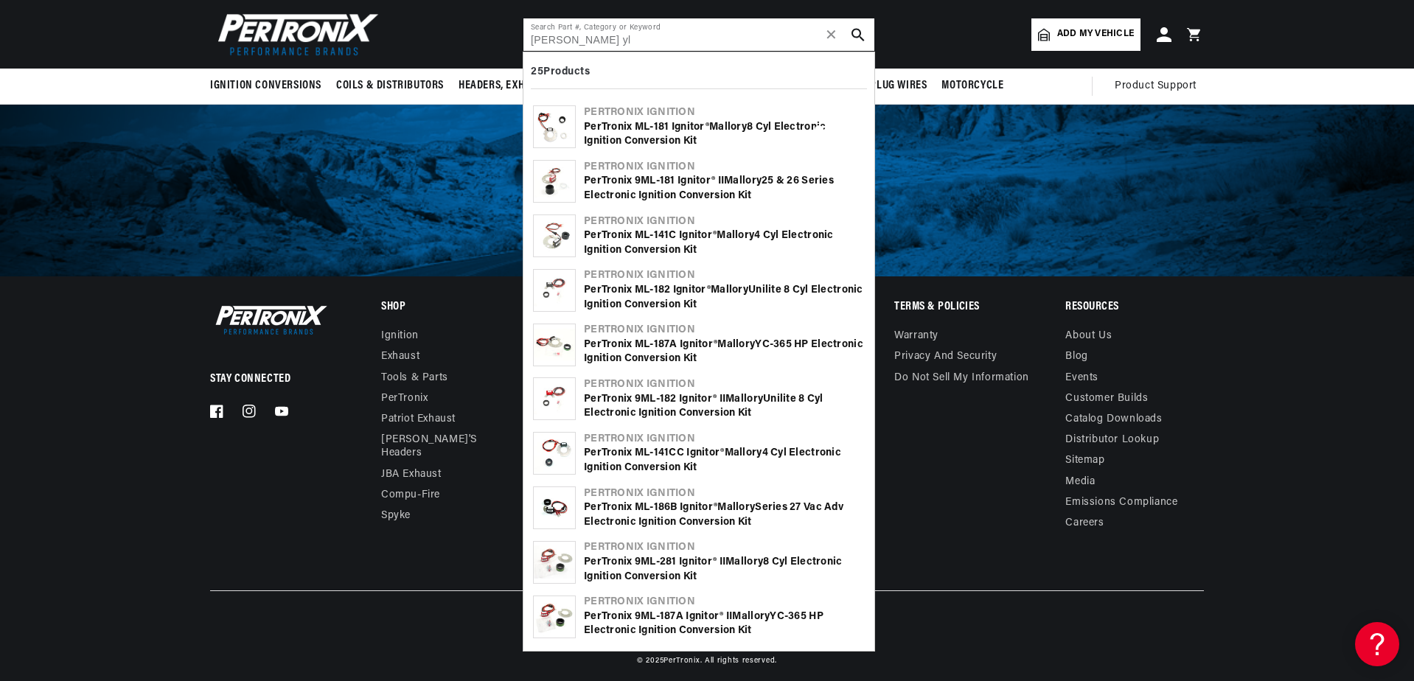
scroll to position [3021, 0]
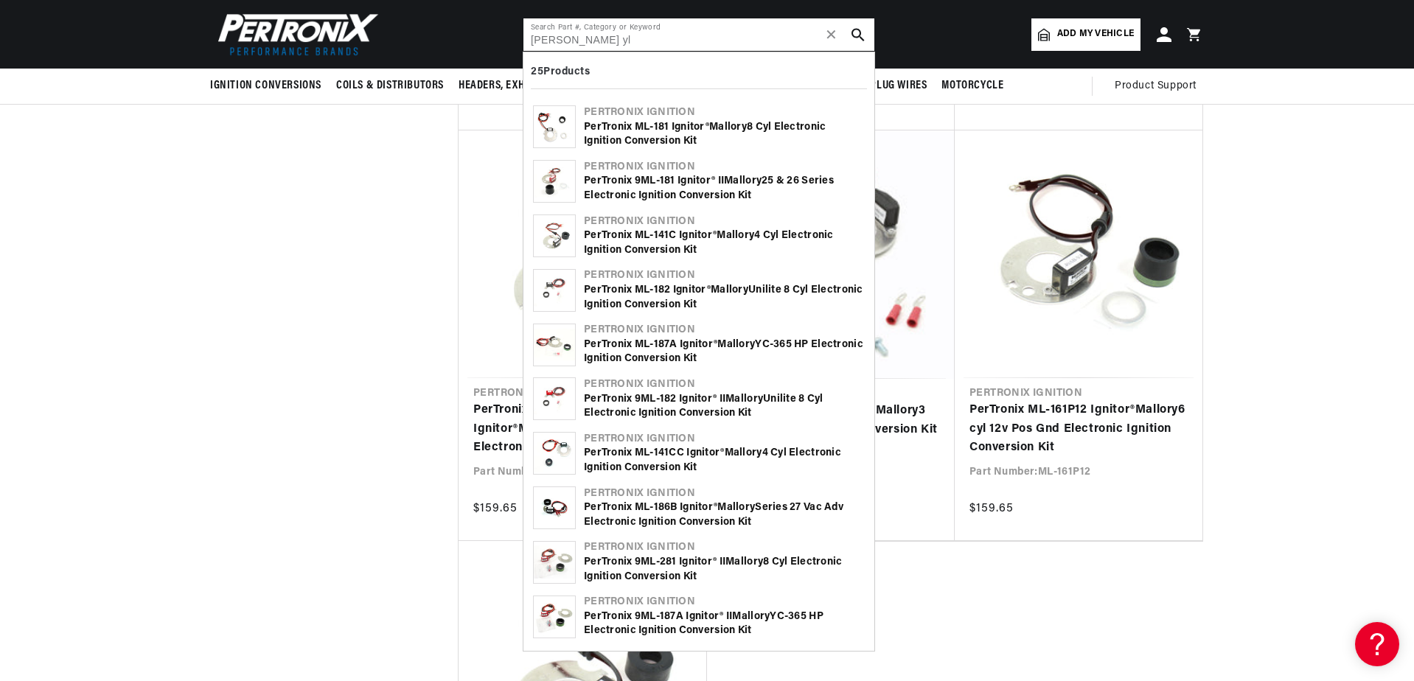
type input "mallory"
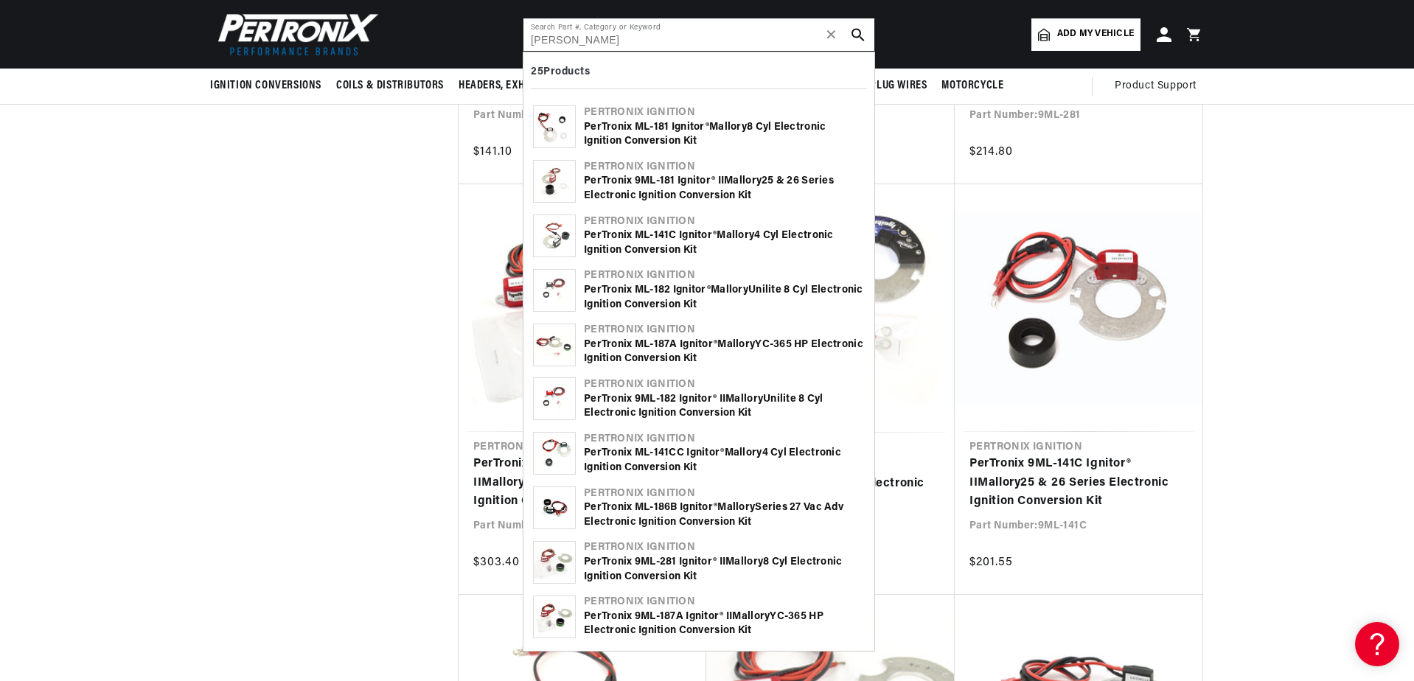
scroll to position [0, 0]
click at [831, 35] on span "✕" at bounding box center [831, 35] width 13 height 0
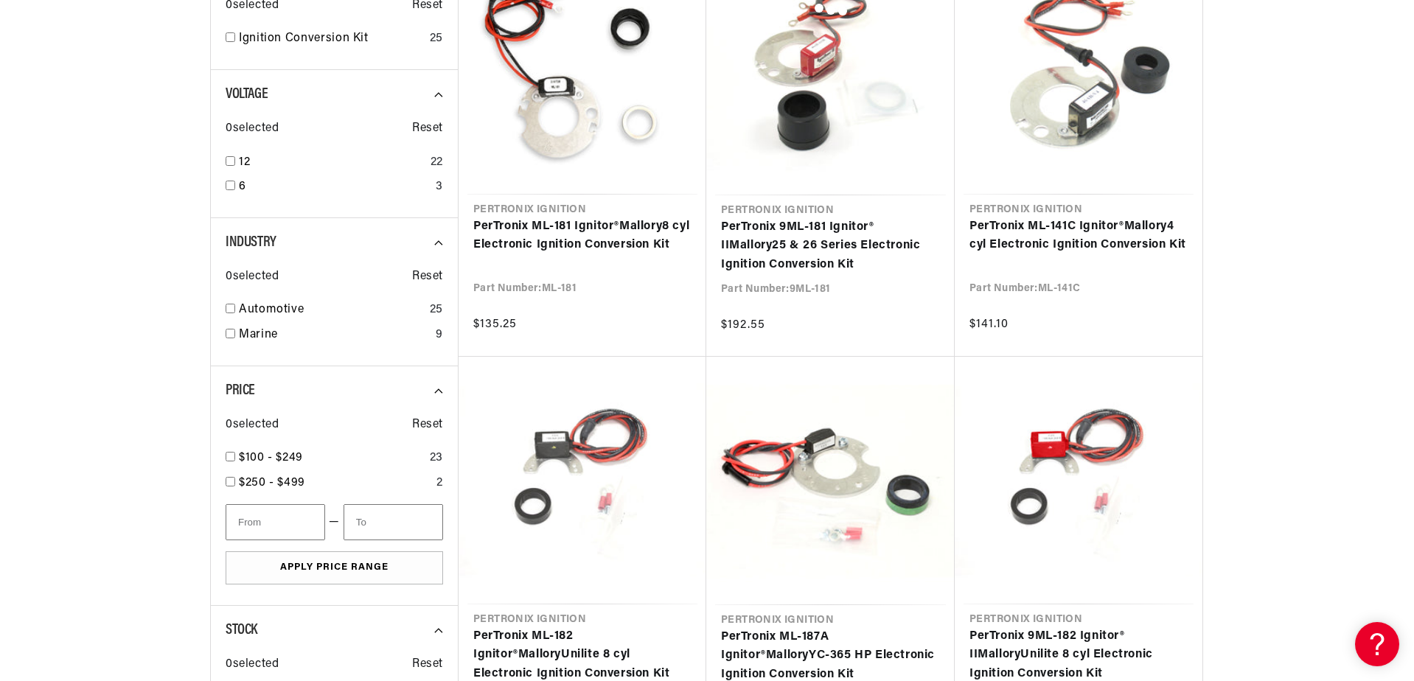
type input "mallory"
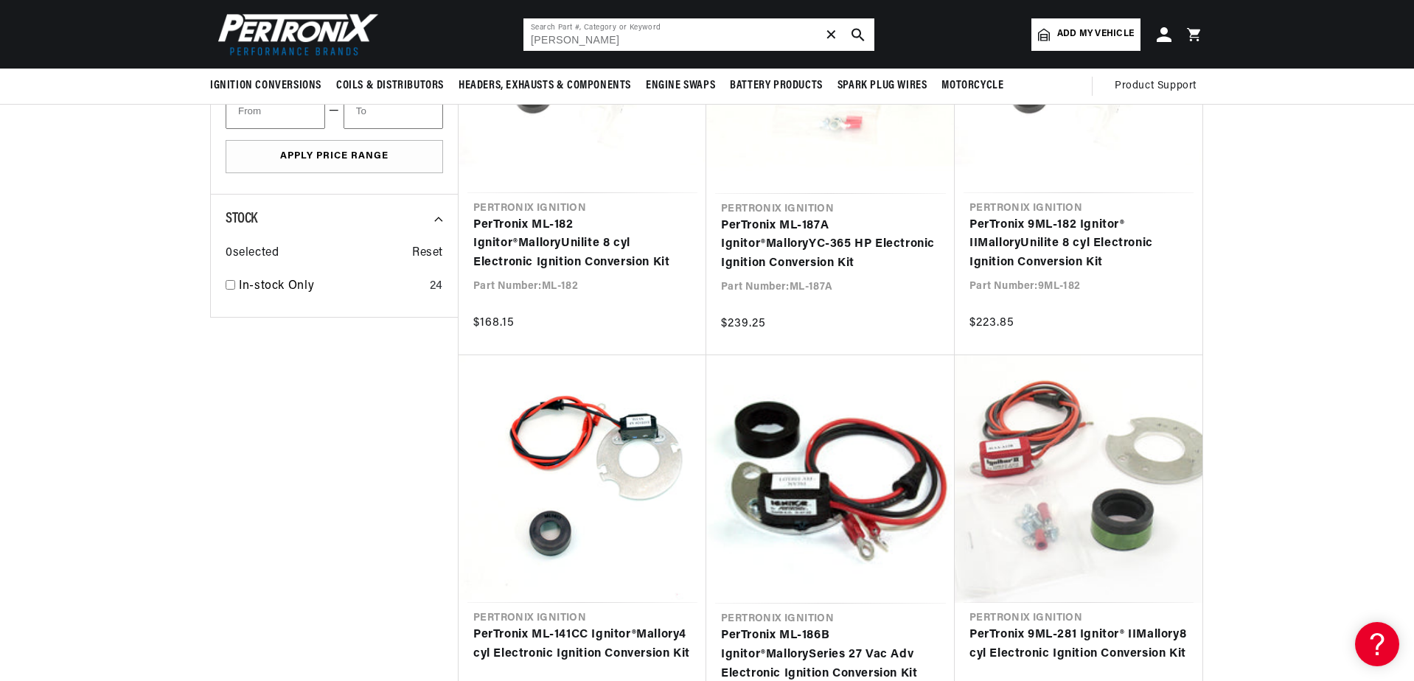
scroll to position [546, 0]
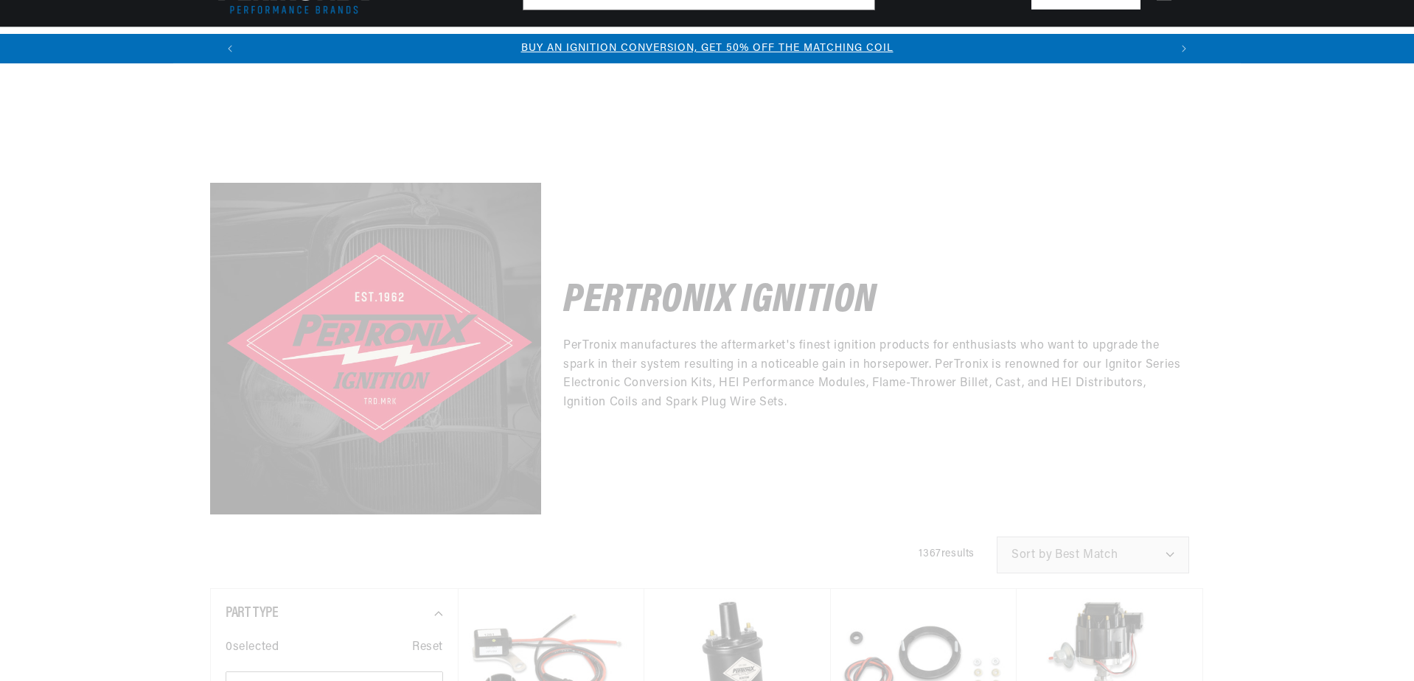
checkbox input "false"
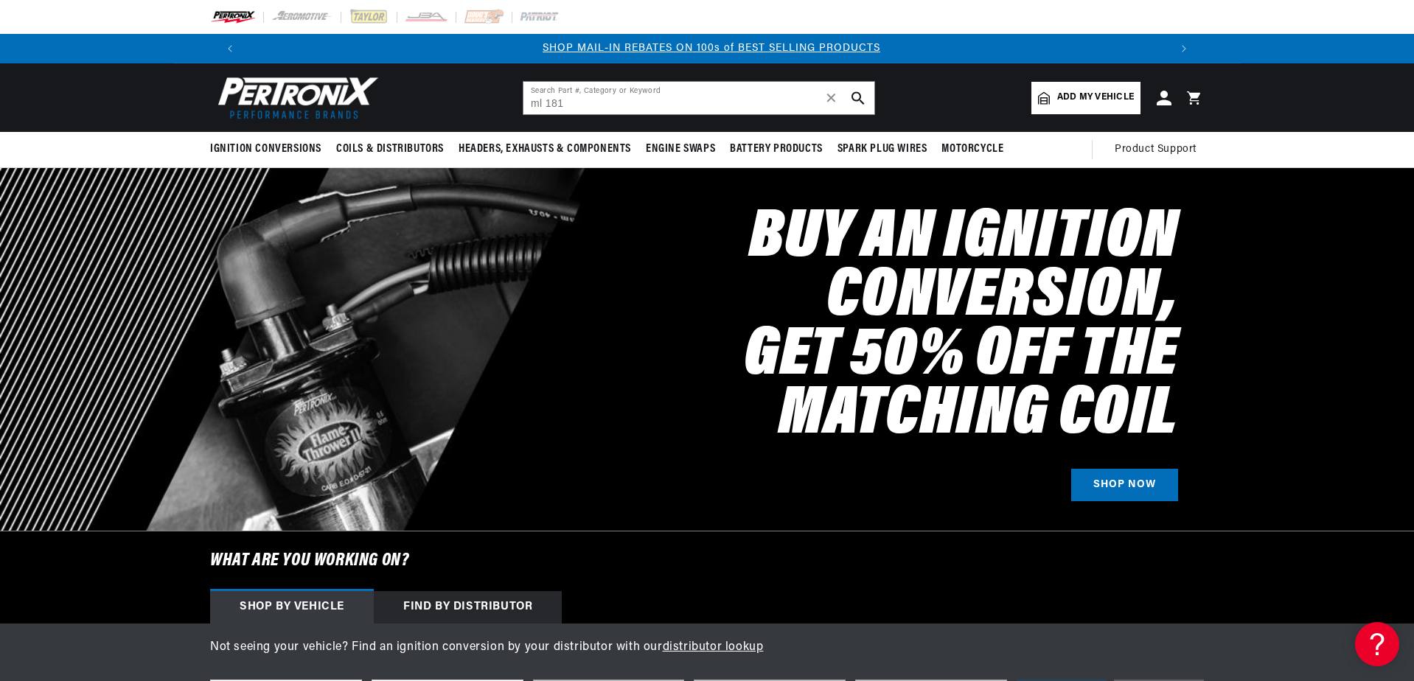
type input "ml 181"
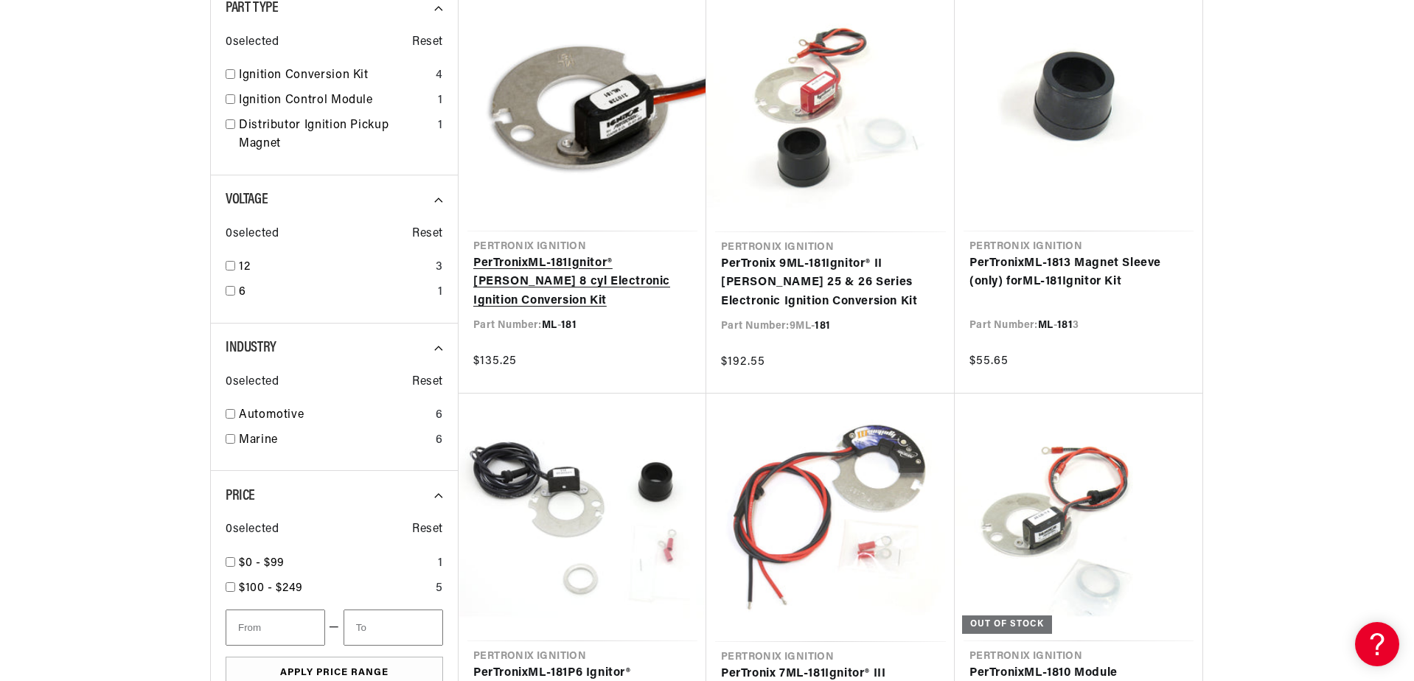
scroll to position [0, 1841]
click at [542, 254] on link "PerTronix ML - 181 Ignitor® [PERSON_NAME] 8 cyl Electronic Ignition Conversion …" at bounding box center [582, 282] width 218 height 57
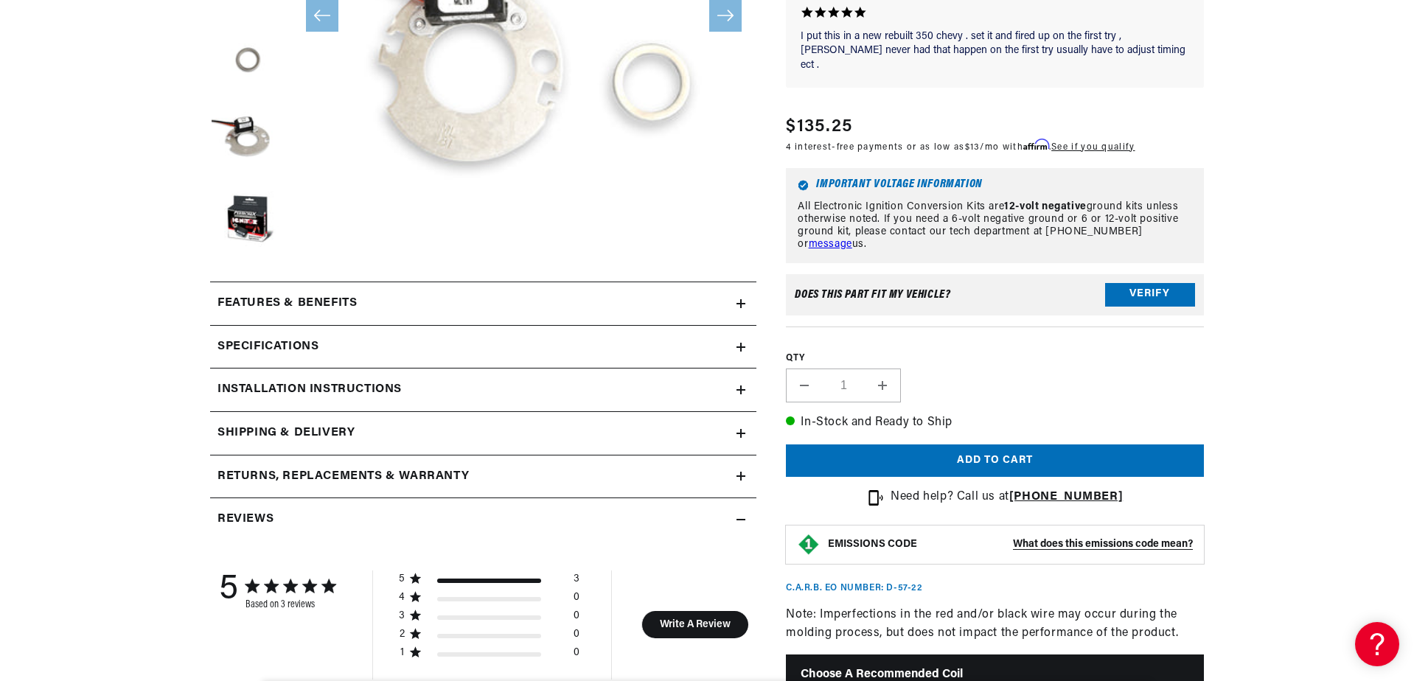
scroll to position [0, 1841]
click at [291, 344] on h2 "Specifications" at bounding box center [268, 347] width 101 height 19
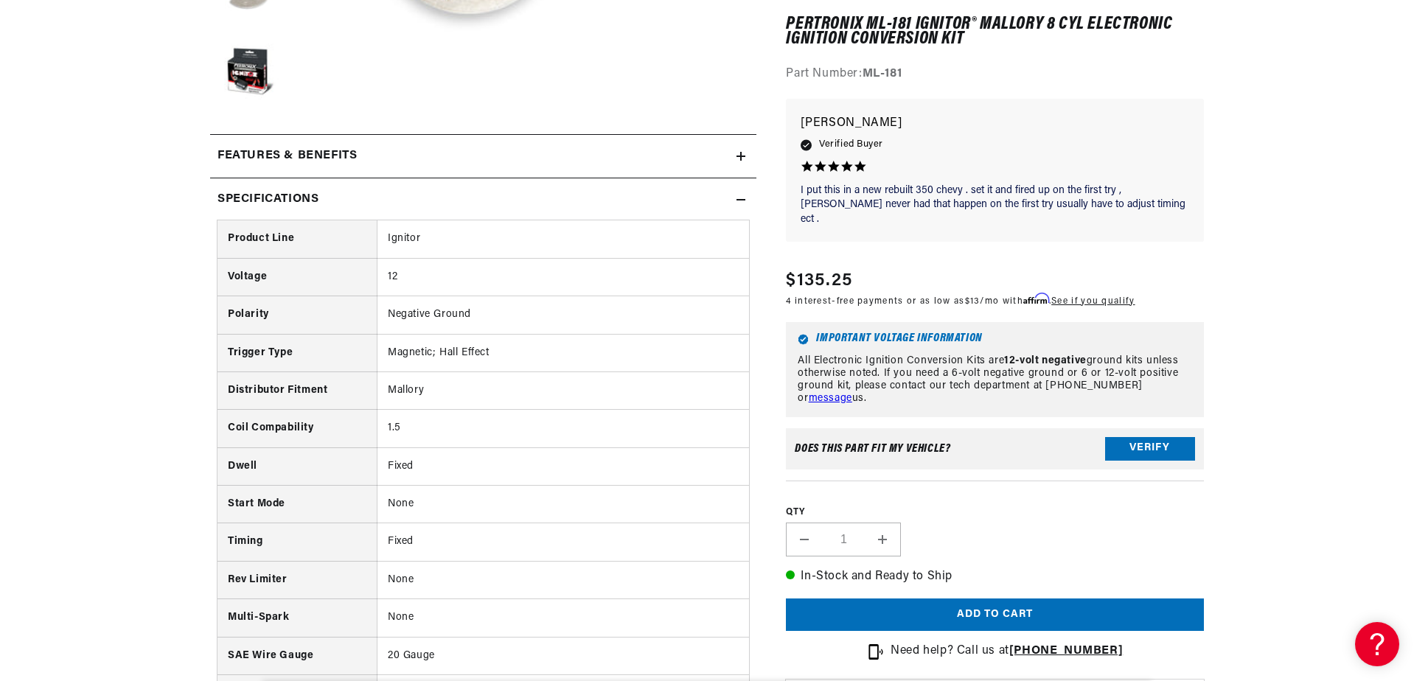
scroll to position [0, 920]
click at [1137, 437] on button "Verify" at bounding box center [1150, 449] width 90 height 24
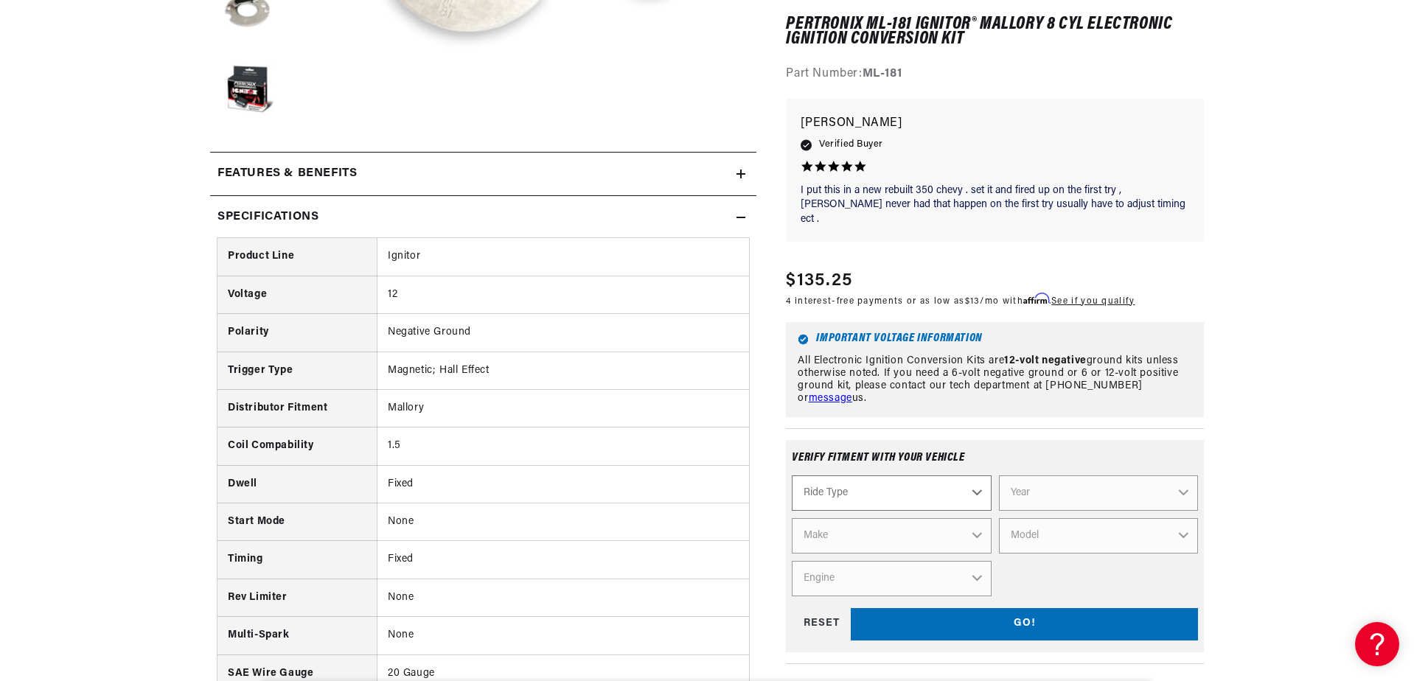
scroll to position [590, 0]
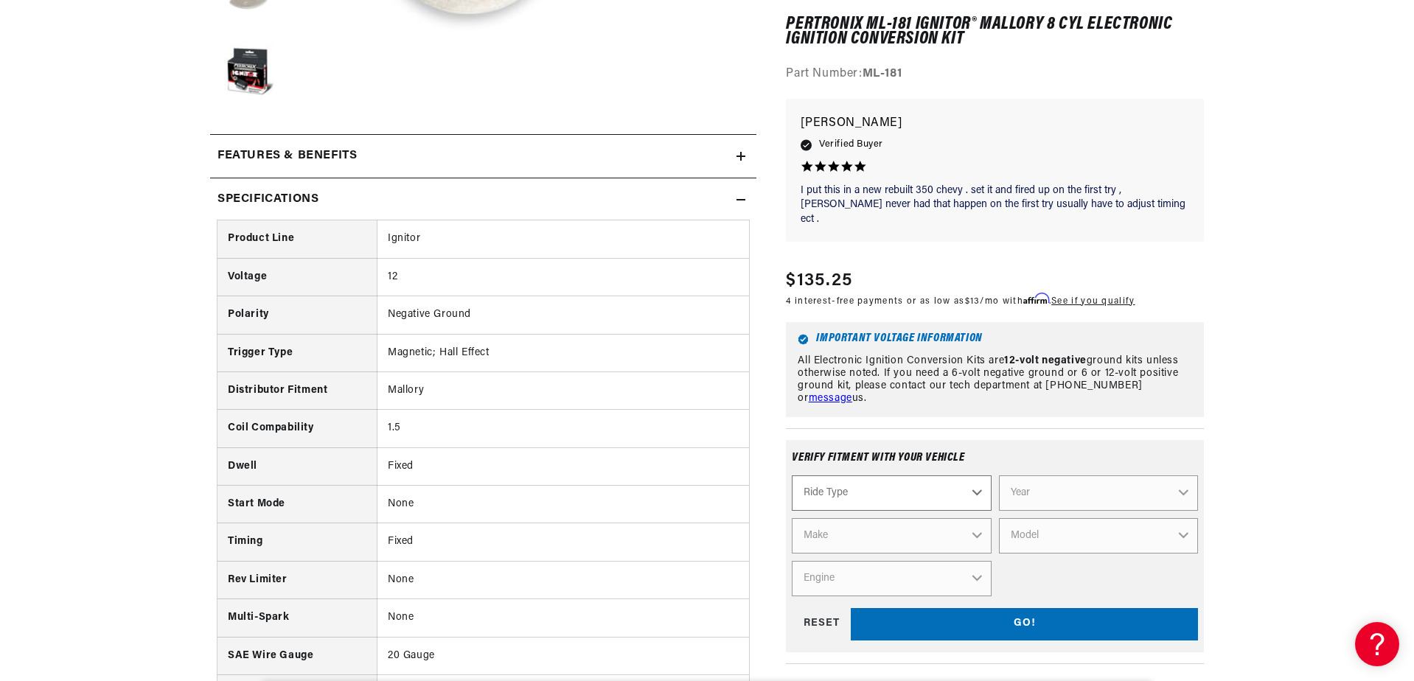
click at [977, 476] on select "Ride Type Automotive Agricultural Industrial Marine Motorcycle" at bounding box center [891, 493] width 199 height 35
select select "Marine"
click at [792, 476] on select "Ride Type Automotive Agricultural Industrial Marine Motorcycle" at bounding box center [891, 493] width 199 height 35
select select "Marine"
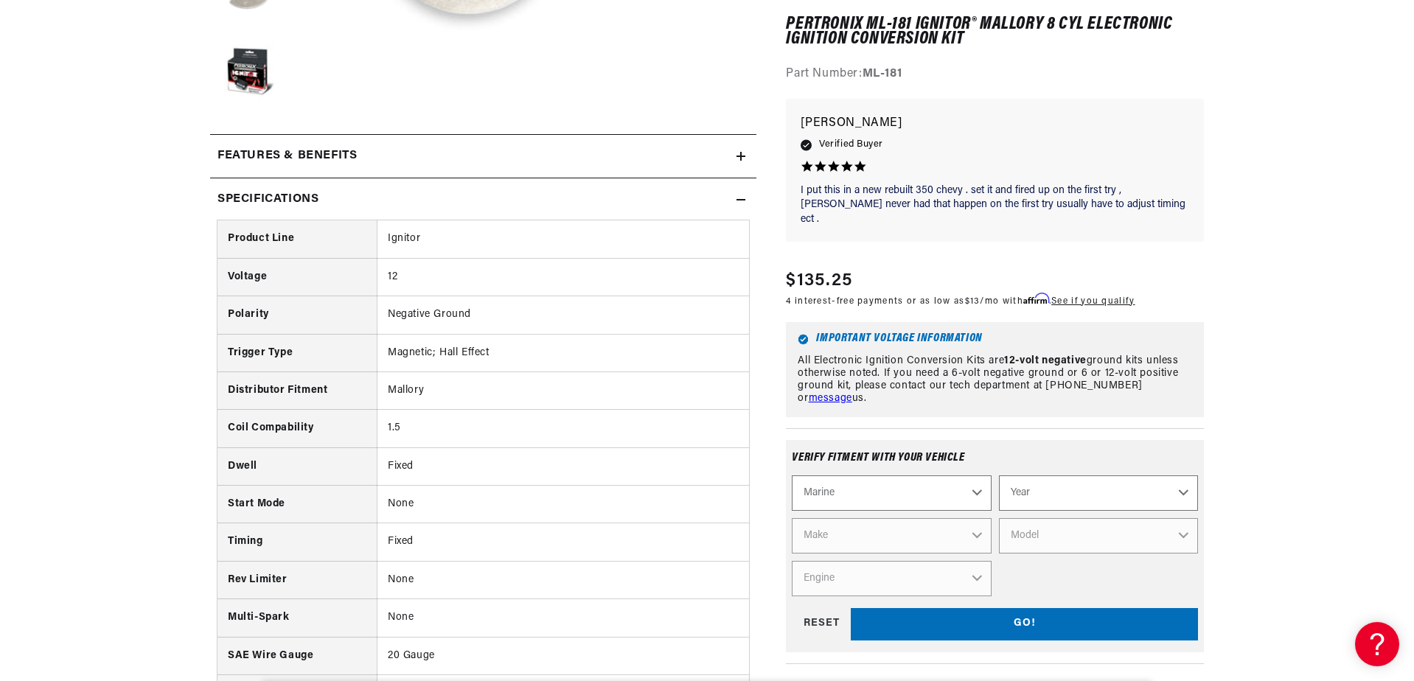
click at [975, 518] on select "Make" at bounding box center [891, 535] width 199 height 35
click at [931, 519] on select "Make" at bounding box center [891, 535] width 199 height 35
click at [975, 518] on select "Make" at bounding box center [891, 535] width 199 height 35
click at [816, 518] on select "Make" at bounding box center [891, 535] width 199 height 35
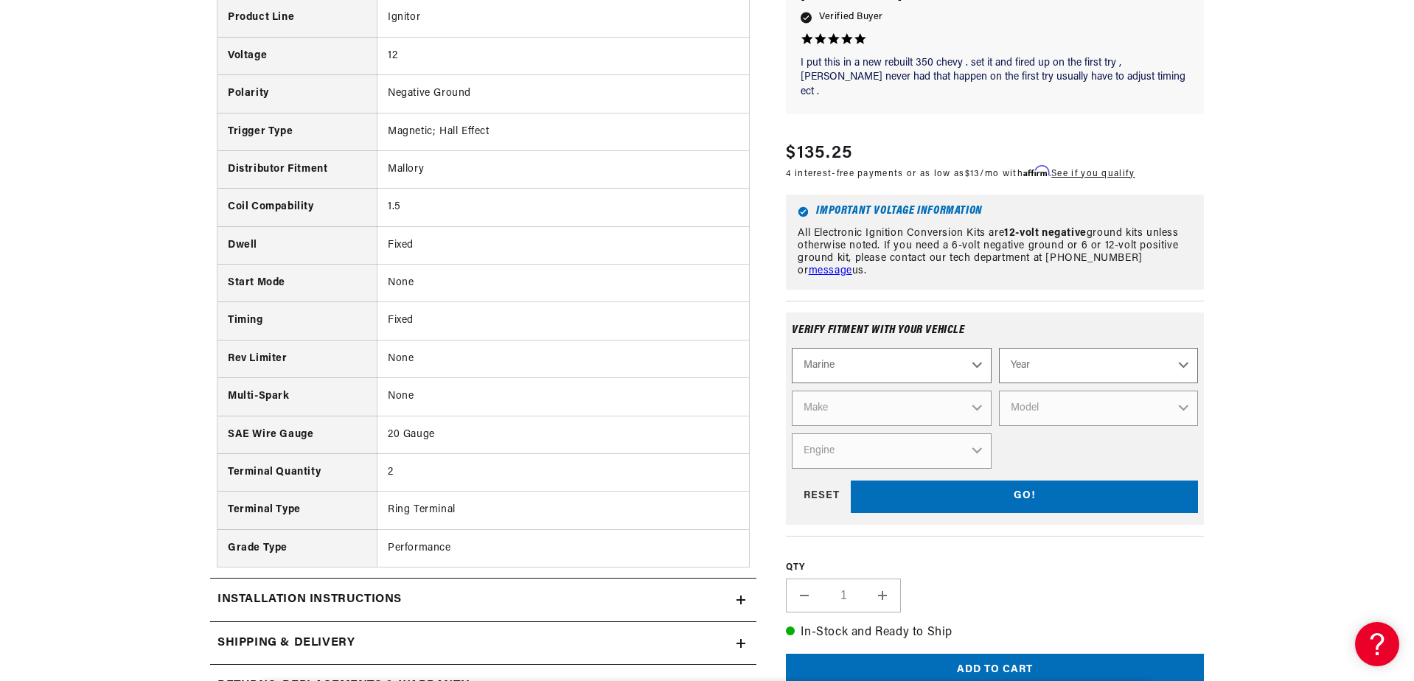
scroll to position [0, 0]
click at [820, 481] on div "RESET" at bounding box center [821, 497] width 59 height 33
click at [976, 350] on select "Ride Type Automotive Agricultural Industrial Marine Motorcycle" at bounding box center [891, 365] width 199 height 35
select select "Marine"
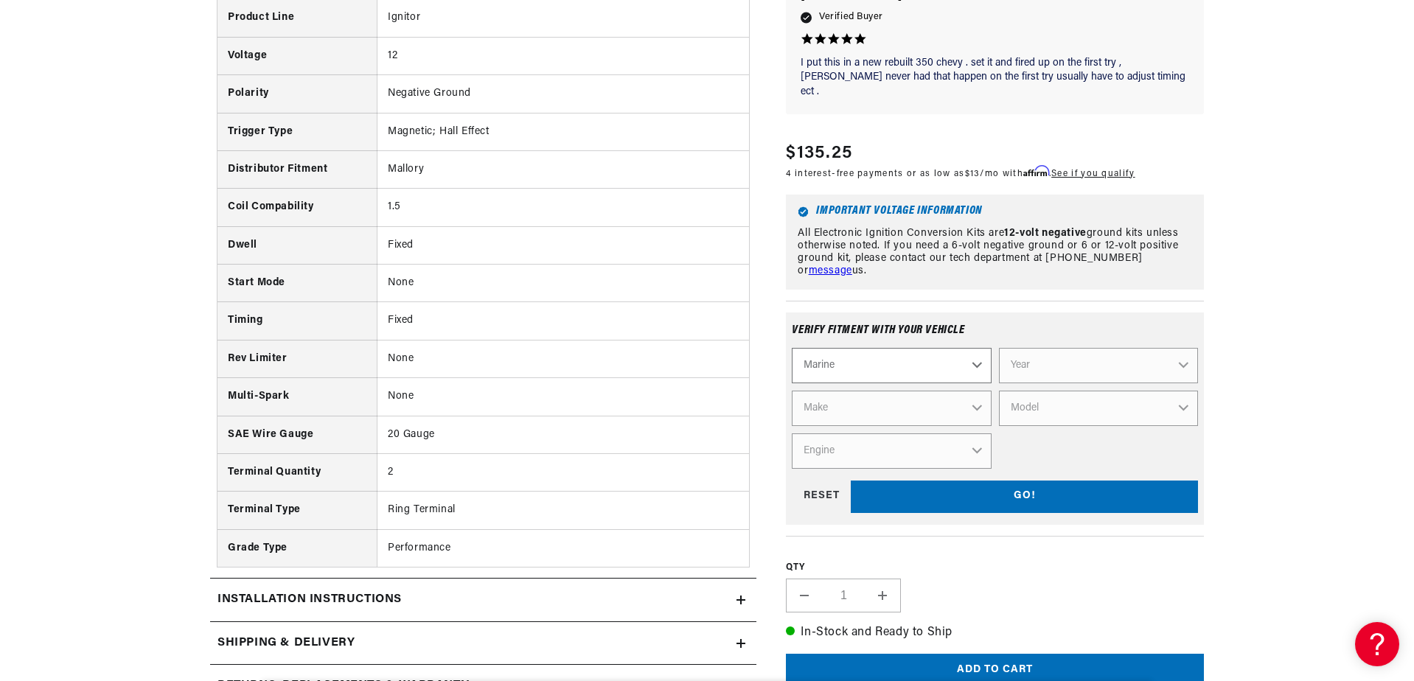
click at [792, 348] on select "Ride Type Automotive Agricultural Industrial Marine Motorcycle" at bounding box center [891, 365] width 199 height 35
select select "Marine"
click at [974, 392] on select "Make" at bounding box center [891, 408] width 199 height 35
click at [1017, 481] on div "GO! RESET" at bounding box center [995, 497] width 406 height 33
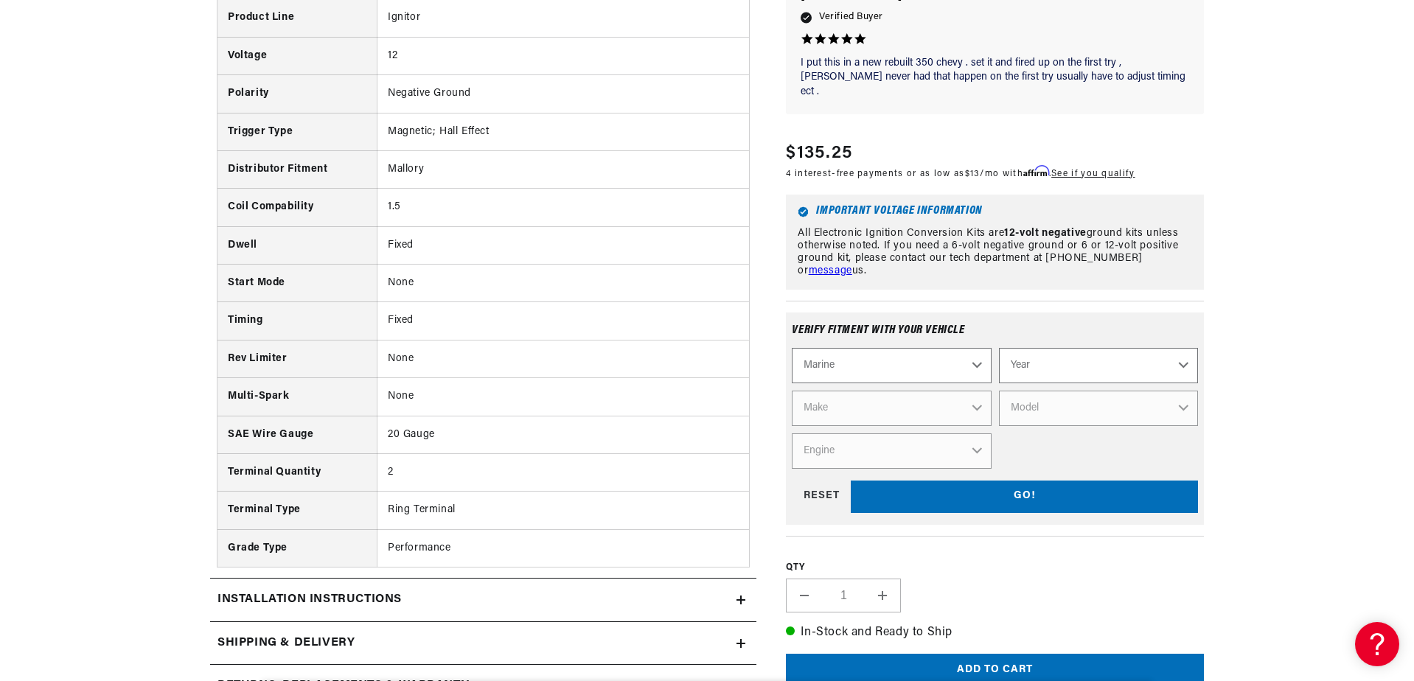
scroll to position [0, 0]
click at [1184, 350] on select "Year 1987 1986 1985 1983 1982 1981 1980 1979 1978 1977 1976 1975 1974 1973 1972…" at bounding box center [1098, 365] width 199 height 35
select select "1968"
click at [999, 348] on select "Year 1987 1986 1985 1983 1982 1981 1980 1979 1978 1977 1976 1975 1974 1973 1972…" at bounding box center [1098, 365] width 199 height 35
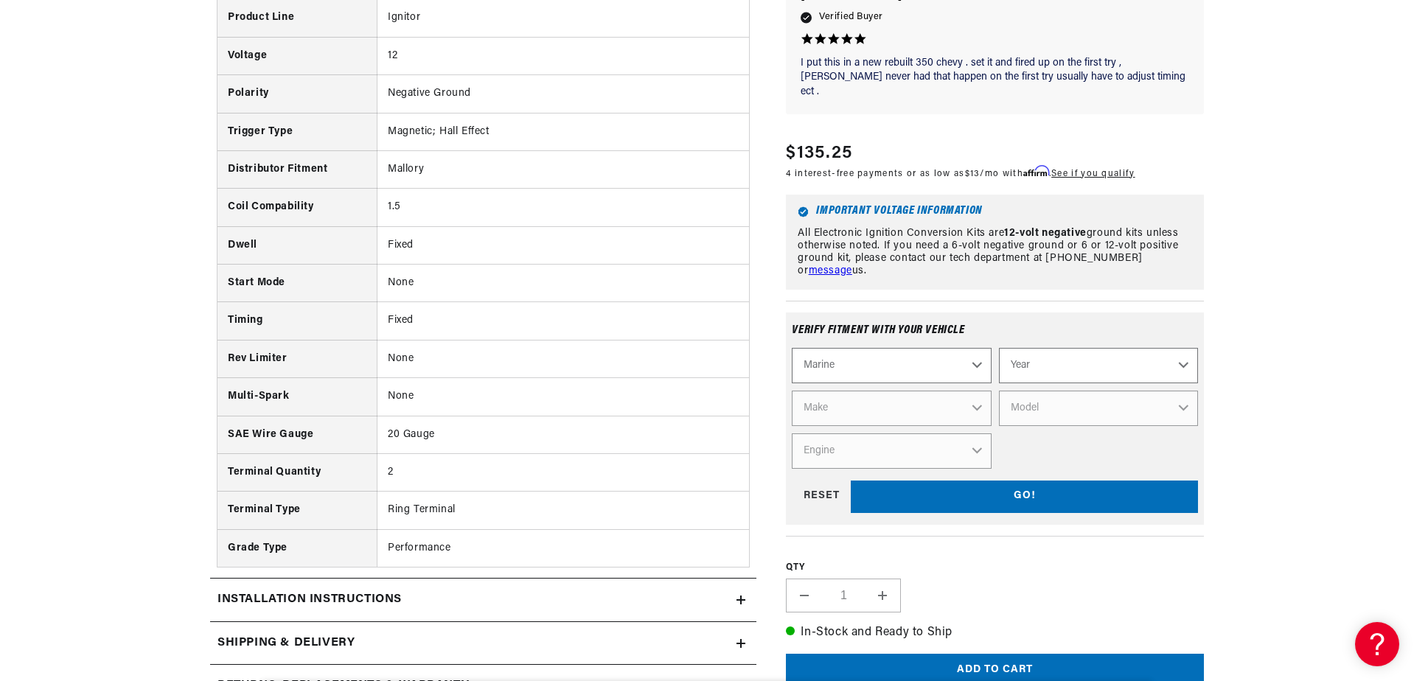
select select "1968"
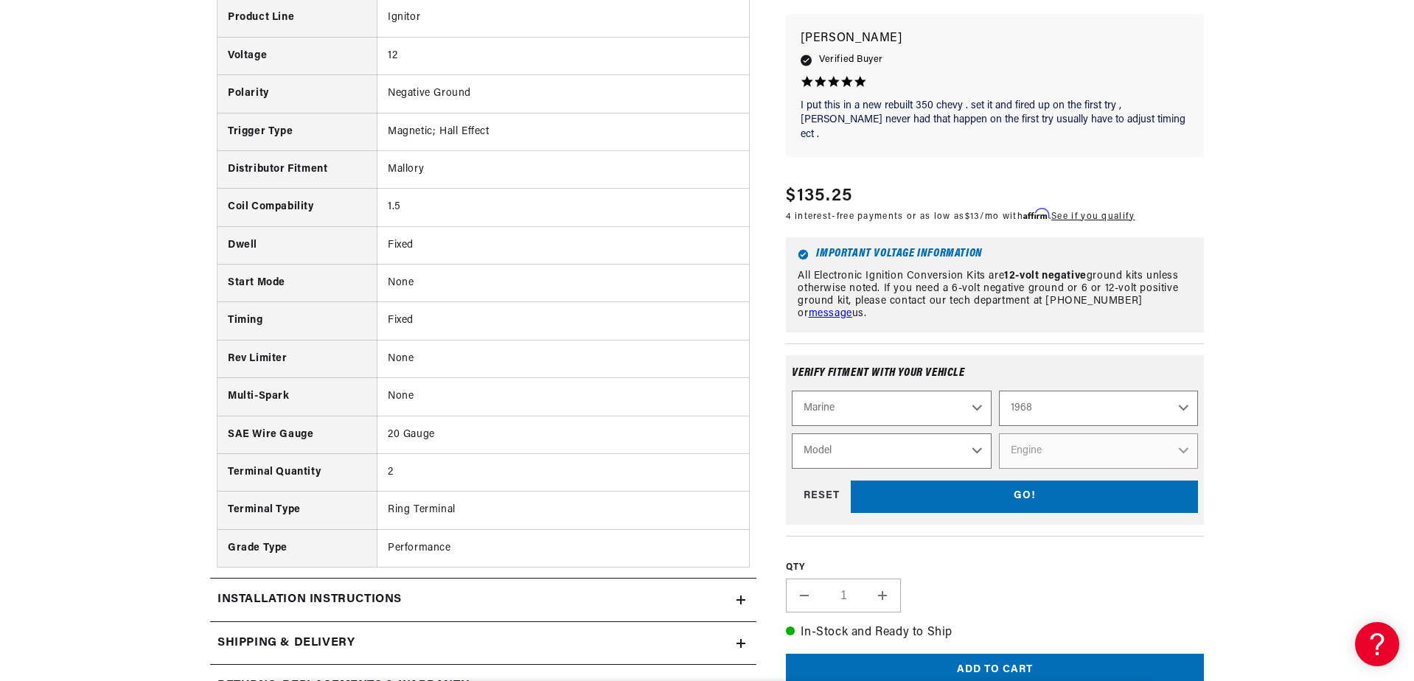
click at [976, 434] on select "Model 6 Cylinder Atomic Four" at bounding box center [891, 451] width 199 height 35
click at [978, 434] on select "Model 6 Cylinder Atomic Four" at bounding box center [891, 451] width 199 height 35
click at [976, 434] on select "Model 6 Cylinder Atomic Four" at bounding box center [891, 451] width 199 height 35
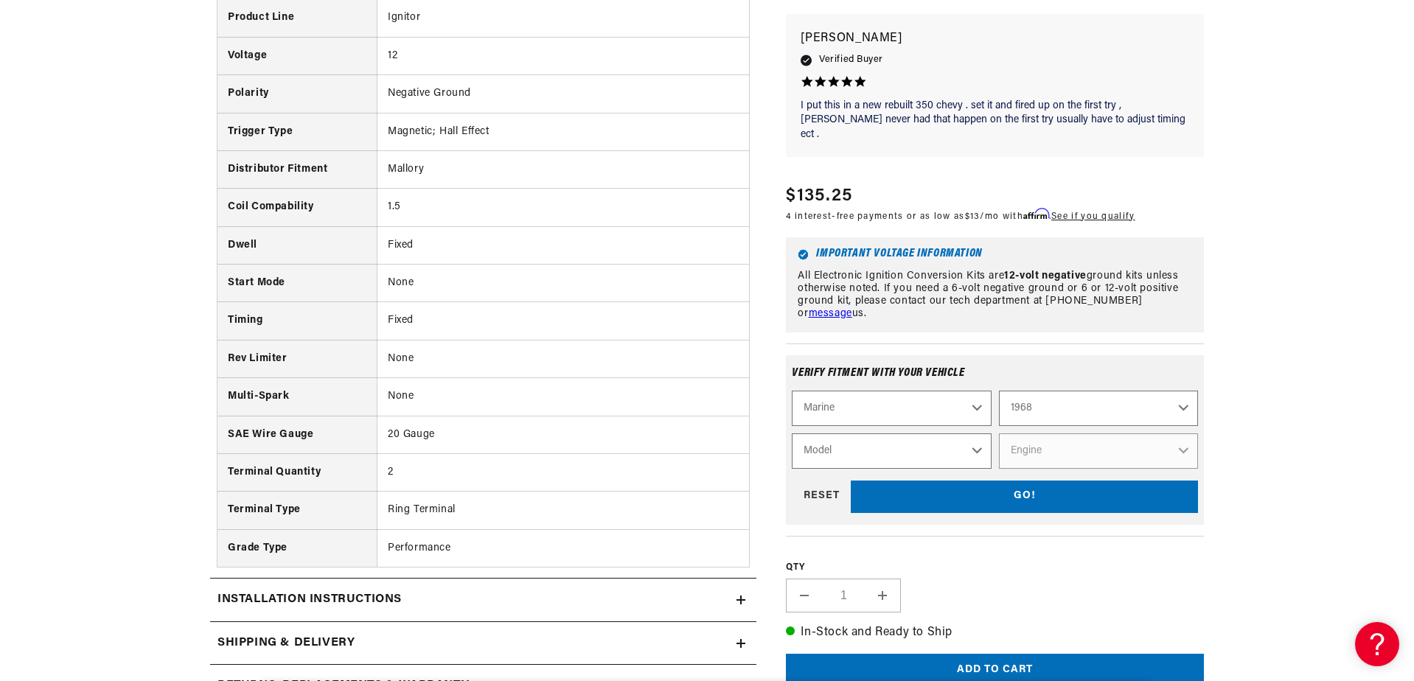
click at [976, 434] on select "Model 6 Cylinder Atomic Four" at bounding box center [891, 451] width 199 height 35
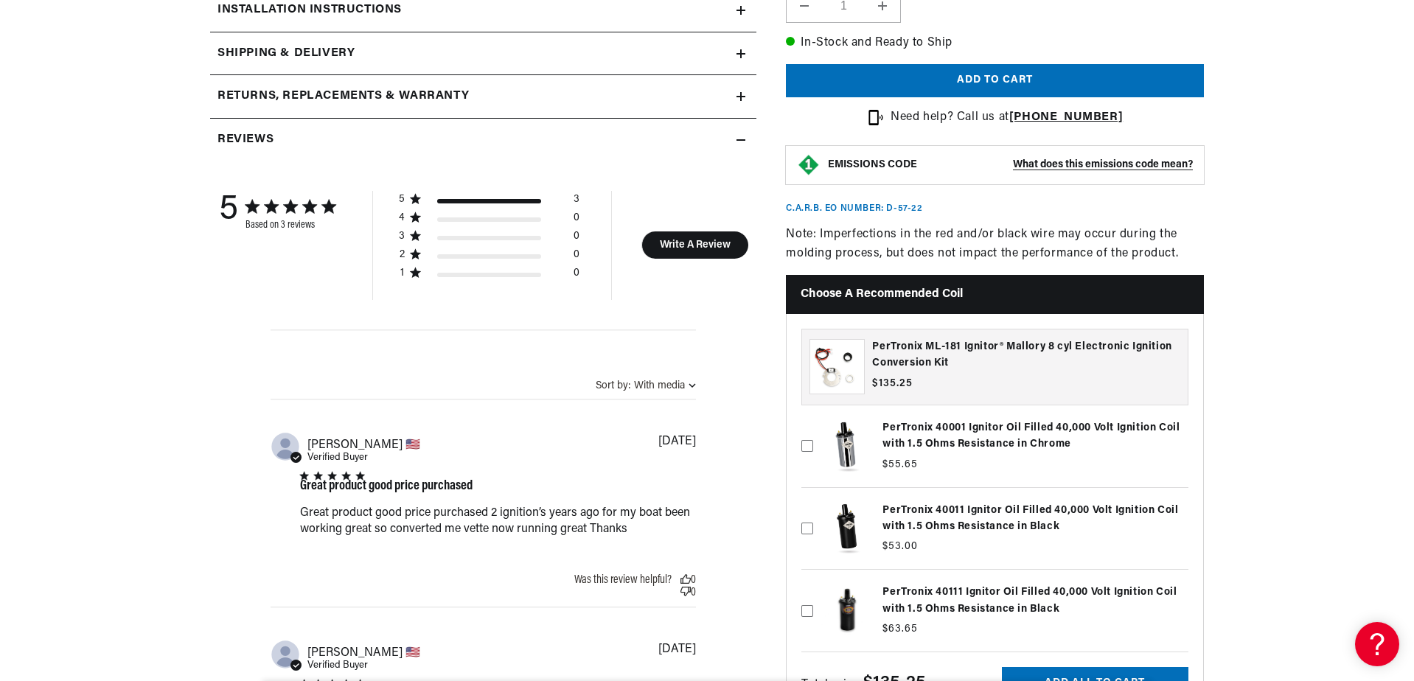
scroll to position [0, 920]
click at [980, 339] on h3 "PerTronix ML-181 Ignitor® Mallory 8 cyl Electronic Ignition Conversion Kit" at bounding box center [1026, 355] width 308 height 33
